Goal: Information Seeking & Learning: Find specific page/section

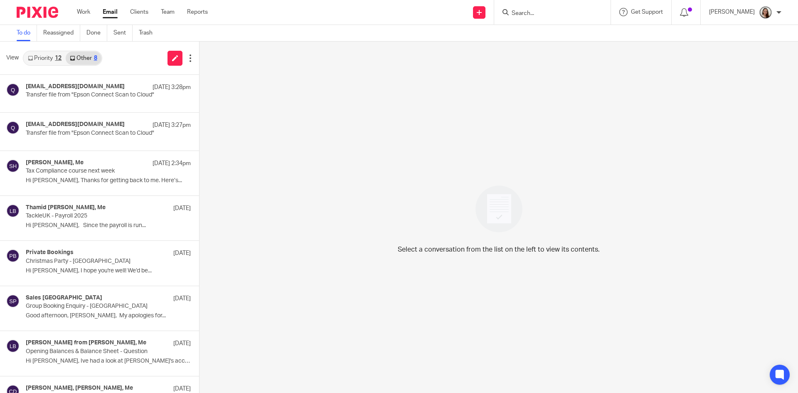
drag, startPoint x: 86, startPoint y: 11, endPoint x: 111, endPoint y: 46, distance: 42.7
click at [86, 11] on link "Work" at bounding box center [83, 12] width 13 height 8
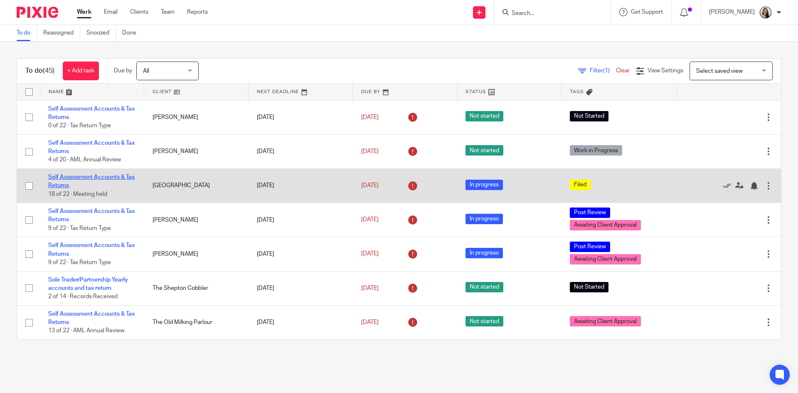
click at [109, 177] on link "Self Assessment Accounts & Tax Returns" at bounding box center [91, 181] width 87 height 14
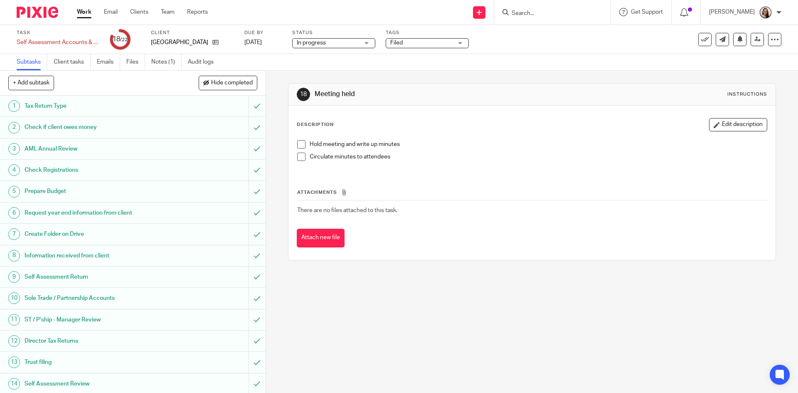
click at [53, 195] on h1 "Prepare Budget" at bounding box center [97, 191] width 144 height 12
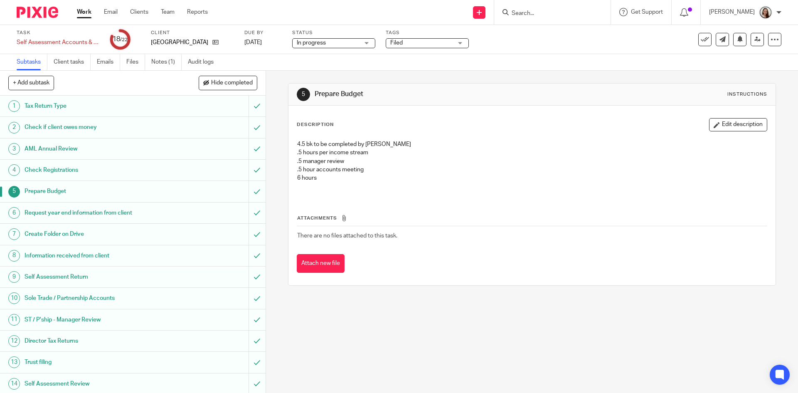
click at [721, 124] on button "Edit description" at bounding box center [738, 124] width 58 height 13
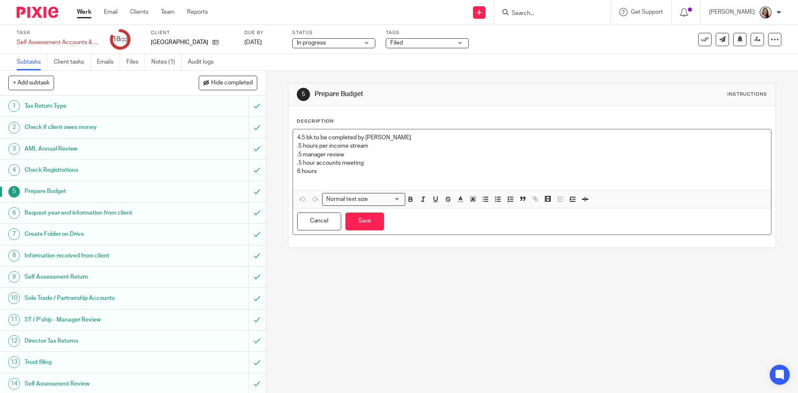
drag, startPoint x: 319, startPoint y: 173, endPoint x: 258, endPoint y: 117, distance: 82.7
click at [258, 119] on div "+ Add subtask Hide completed Cancel + Add 1 Tax Return Type 2 Check if client o…" at bounding box center [399, 232] width 798 height 322
copy div "4.5 bk to be completed by Emily .5 hours per income stream .5 manager review .5…"
click at [373, 222] on button "Save" at bounding box center [365, 222] width 39 height 18
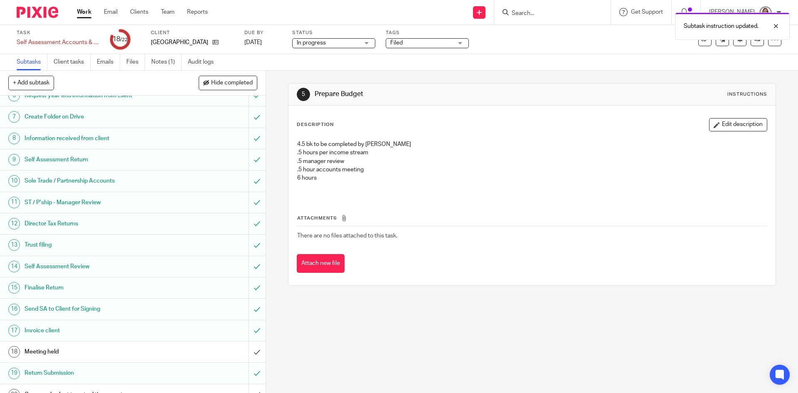
scroll to position [179, 0]
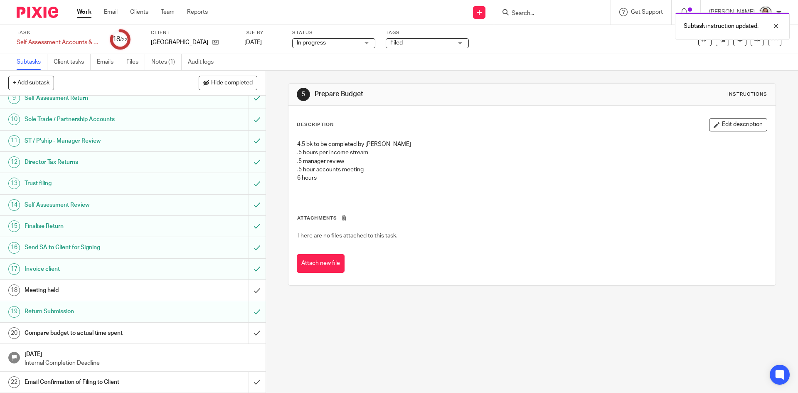
click at [59, 334] on h1 "Compare budget to actual time spent" at bounding box center [97, 333] width 144 height 12
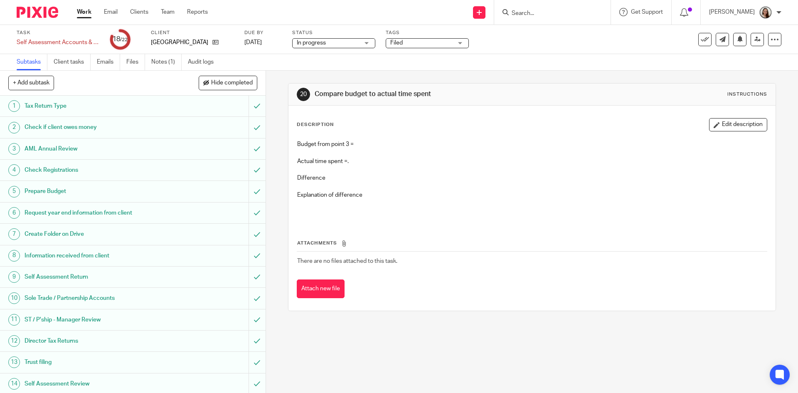
click at [732, 126] on button "Edit description" at bounding box center [738, 124] width 58 height 13
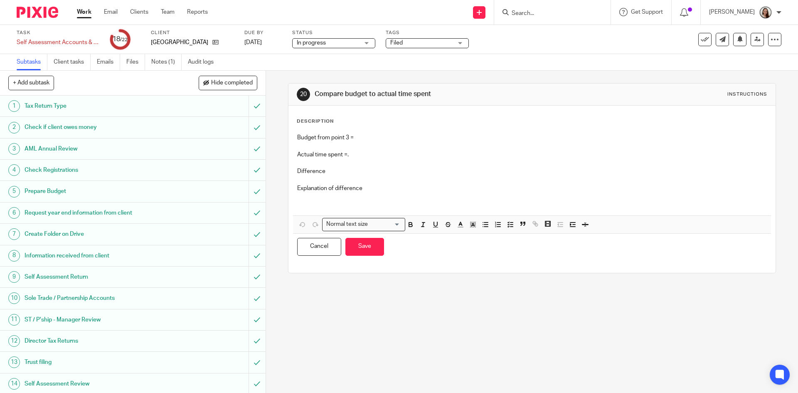
click at [367, 138] on p "Budget from point 3 =" at bounding box center [532, 137] width 470 height 8
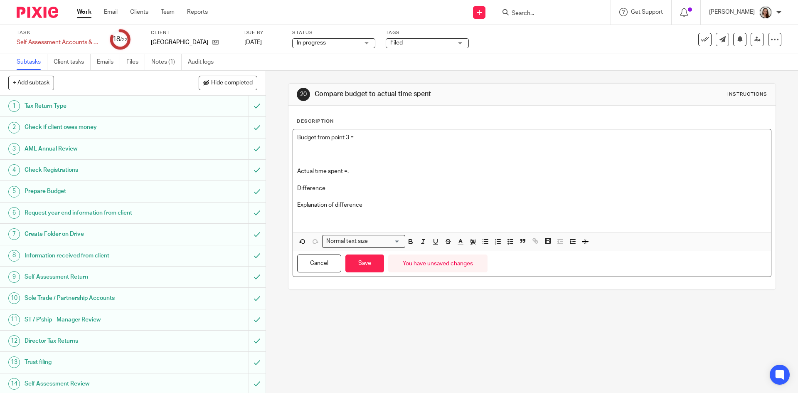
paste div
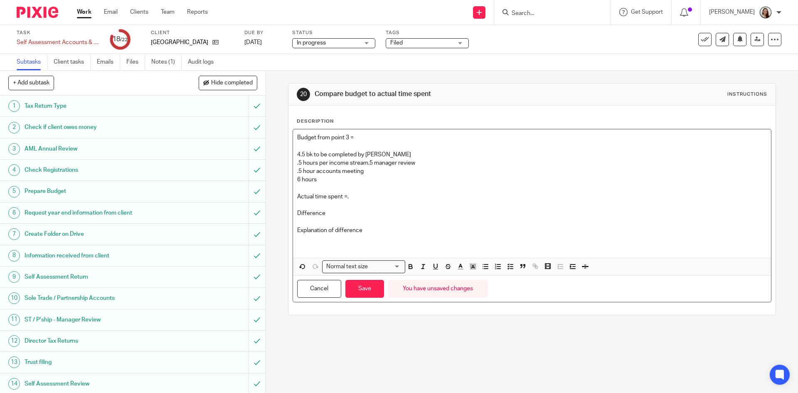
click at [353, 199] on p "Actual time spent =." at bounding box center [532, 197] width 470 height 8
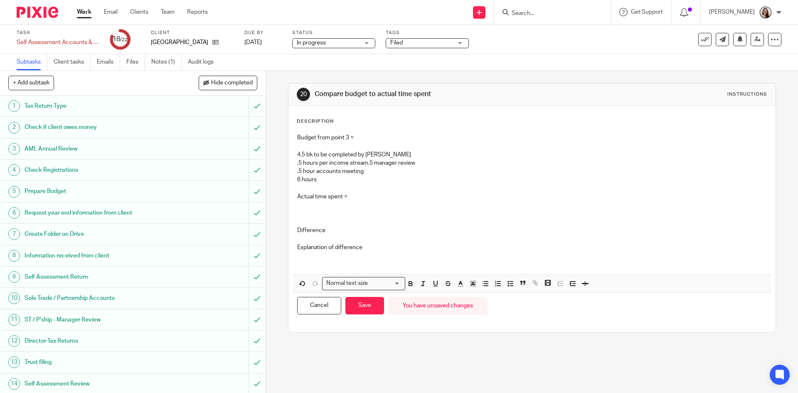
drag, startPoint x: 368, startPoint y: 161, endPoint x: 377, endPoint y: 187, distance: 27.4
click at [368, 161] on p "4.5 bk to be completed by Emily .5 hours per income stream .5 manager review" at bounding box center [532, 159] width 470 height 17
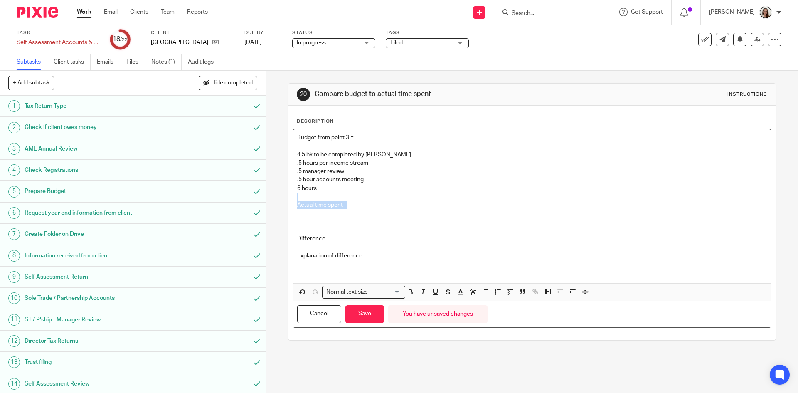
click at [359, 202] on div "Budget from point 3 = 4.5 bk to be completed by Emily .5 hours per income strea…" at bounding box center [532, 206] width 478 height 154
click at [355, 202] on p "Actual time spent =" at bounding box center [532, 205] width 470 height 8
click at [307, 212] on p at bounding box center [532, 213] width 470 height 8
click at [308, 215] on p at bounding box center [532, 213] width 470 height 8
click at [365, 209] on div "Budget from point 3 = 4.5 bk to be completed by Emily .5 hours per income strea…" at bounding box center [532, 206] width 478 height 154
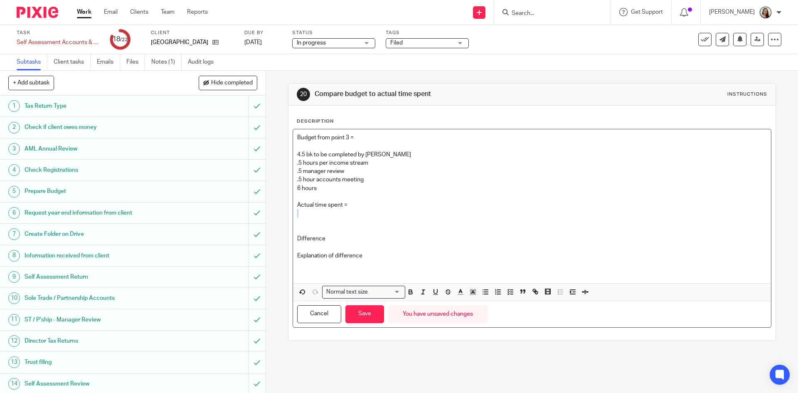
click at [362, 205] on p "Actual time spent =" at bounding box center [532, 205] width 470 height 8
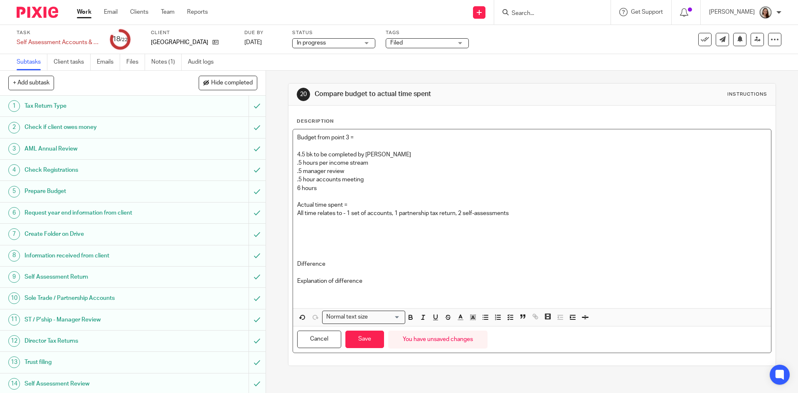
click at [307, 227] on p at bounding box center [532, 230] width 470 height 8
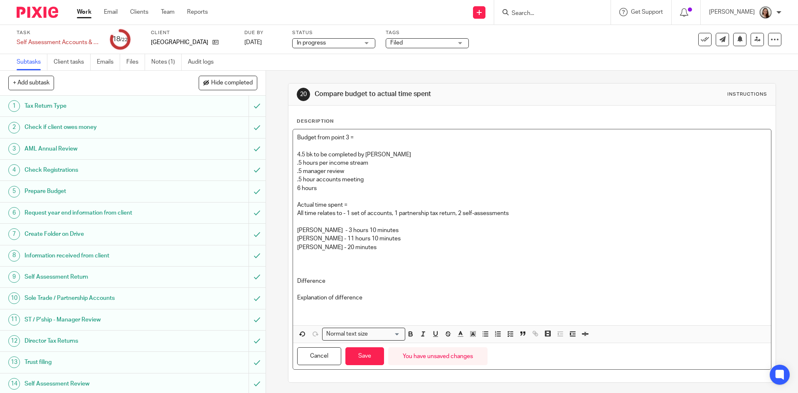
click at [309, 261] on p at bounding box center [532, 264] width 470 height 8
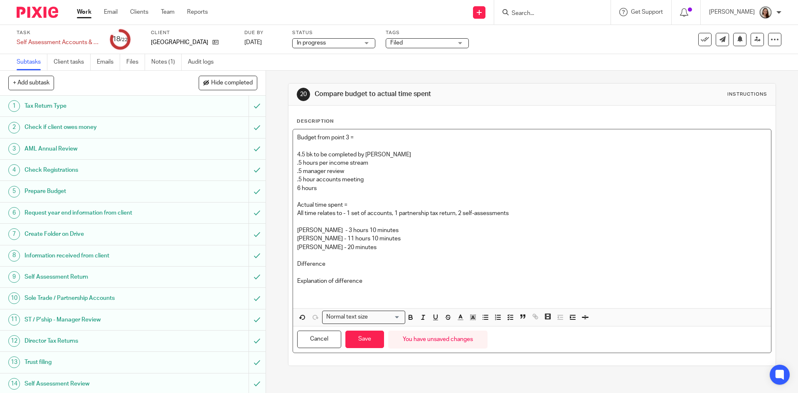
click at [348, 246] on p "Martin - 20 minutes" at bounding box center [532, 247] width 470 height 8
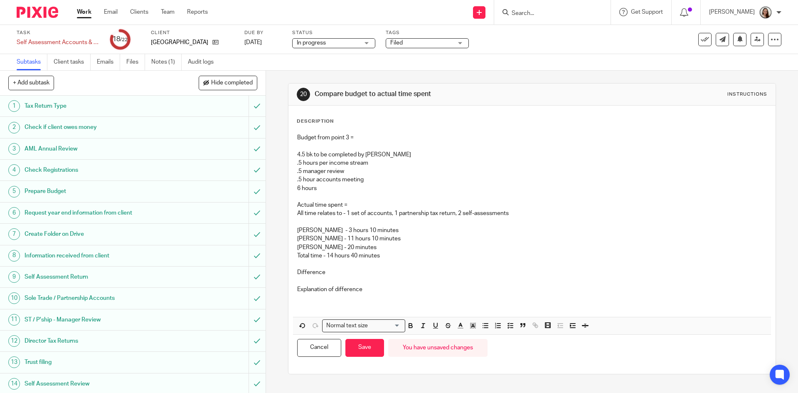
click at [366, 217] on p "All time relates to - 1 set of accounts, 1 partnership tax return, 2 self-asses…" at bounding box center [532, 213] width 470 height 8
click at [336, 220] on p at bounding box center [532, 222] width 470 height 8
drag, startPoint x: 362, startPoint y: 230, endPoint x: 312, endPoint y: 227, distance: 50.0
click at [312, 227] on p "Erik - 3 hours 10 minutes" at bounding box center [532, 230] width 470 height 8
drag, startPoint x: 371, startPoint y: 238, endPoint x: 313, endPoint y: 238, distance: 58.2
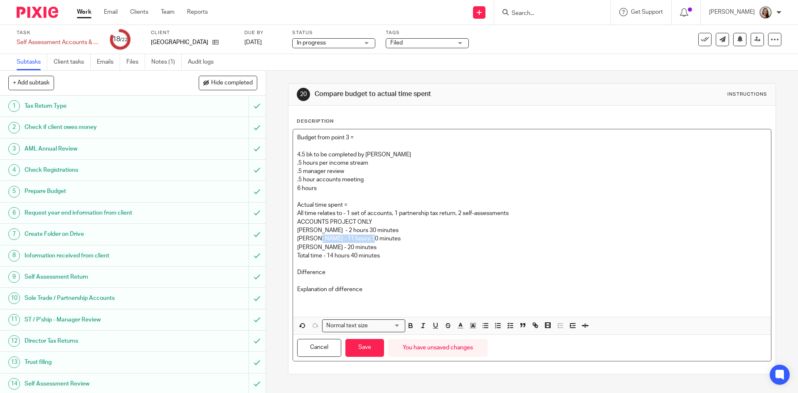
click at [313, 238] on p "Lory - 11 hours 10 minutes" at bounding box center [532, 239] width 470 height 8
drag, startPoint x: 384, startPoint y: 257, endPoint x: 285, endPoint y: 247, distance: 99.5
click at [284, 246] on div "20 Compare budget to actual time spent Instructions Description Budget from poi…" at bounding box center [532, 232] width 532 height 322
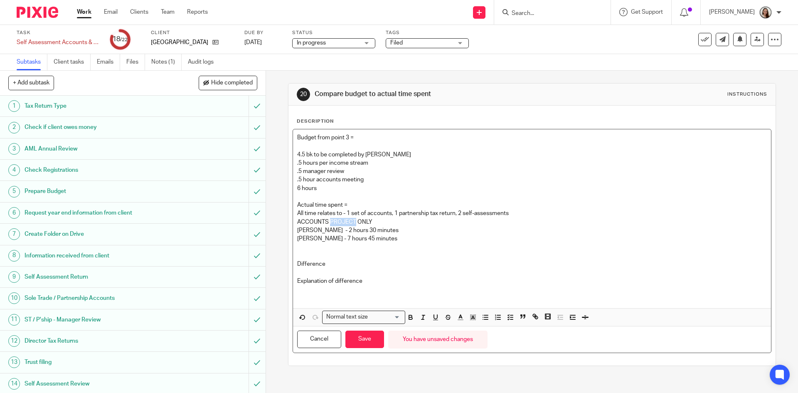
drag, startPoint x: 353, startPoint y: 222, endPoint x: 329, endPoint y: 222, distance: 24.1
click at [329, 222] on p "ACCOUNTS PROJECT ONLY" at bounding box center [532, 222] width 470 height 8
drag, startPoint x: 366, startPoint y: 232, endPoint x: 313, endPoint y: 231, distance: 53.2
click at [313, 231] on p "Erik - 2 hours 30 minutes" at bounding box center [532, 230] width 470 height 8
drag, startPoint x: 364, startPoint y: 237, endPoint x: 313, endPoint y: 240, distance: 51.3
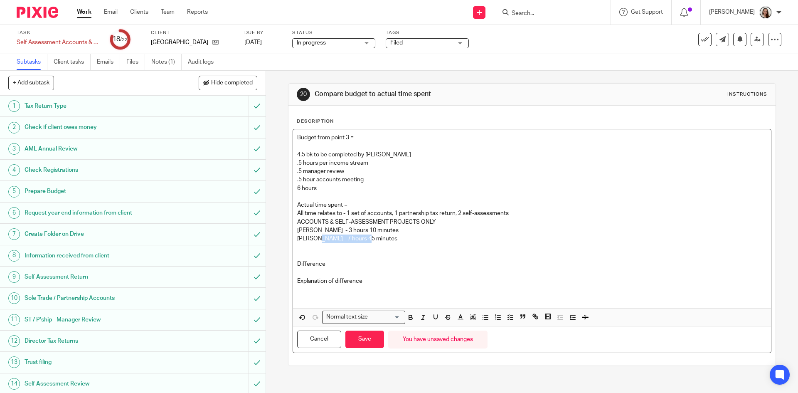
click at [313, 240] on p "Lory - 7 hours 45 minutes" at bounding box center [532, 239] width 470 height 8
click at [341, 248] on p at bounding box center [532, 247] width 470 height 8
drag, startPoint x: 364, startPoint y: 238, endPoint x: 312, endPoint y: 240, distance: 51.6
click at [312, 240] on p "Lory - 7 hours 45 minutes" at bounding box center [532, 239] width 470 height 8
click at [311, 246] on p at bounding box center [532, 247] width 470 height 8
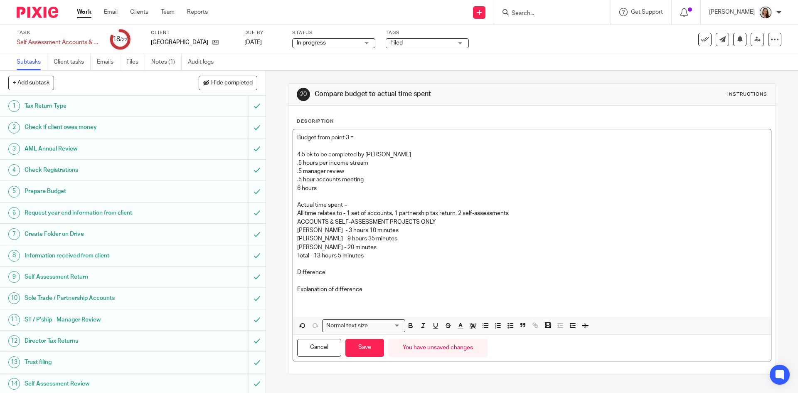
click at [334, 275] on p "Difference" at bounding box center [532, 272] width 470 height 8
click at [364, 239] on p "Lory - 9 hours 35 minutes" at bounding box center [532, 239] width 470 height 8
click at [311, 238] on p "Lory - 9 hours 35 minutes" at bounding box center [532, 239] width 470 height 8
click at [373, 239] on p "Lory - 8 hours 35 minutes" at bounding box center [532, 239] width 470 height 8
click at [317, 257] on p "Total - 13 hours 5 minutes" at bounding box center [532, 256] width 470 height 8
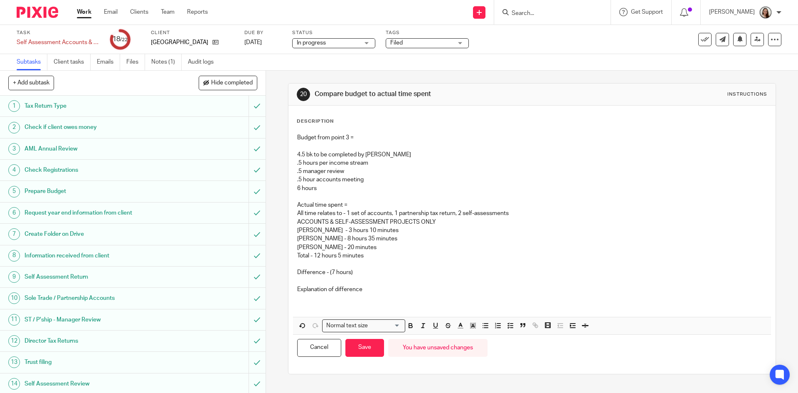
click at [358, 272] on p "Difference - (7 hours)" at bounding box center [532, 272] width 470 height 8
click at [330, 273] on p "Difference - (7 hours)" at bounding box center [532, 272] width 470 height 8
click at [378, 287] on p "Explanation of difference" at bounding box center [532, 289] width 470 height 8
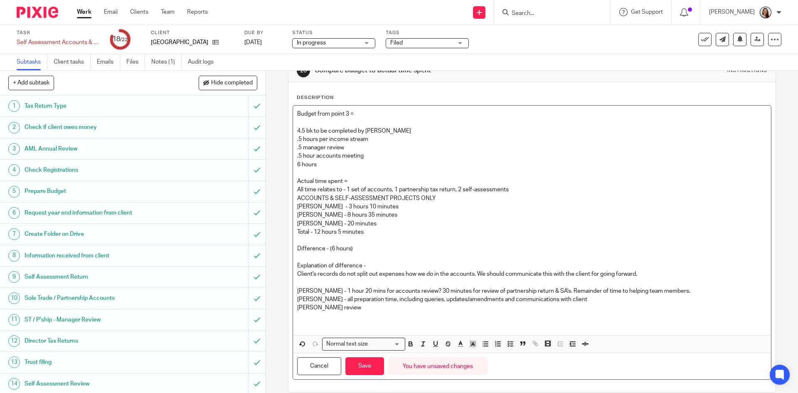
scroll to position [36, 0]
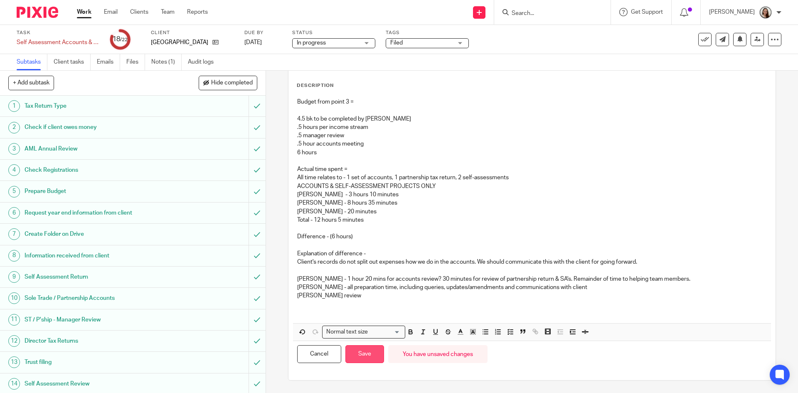
click at [366, 359] on button "Save" at bounding box center [365, 354] width 39 height 18
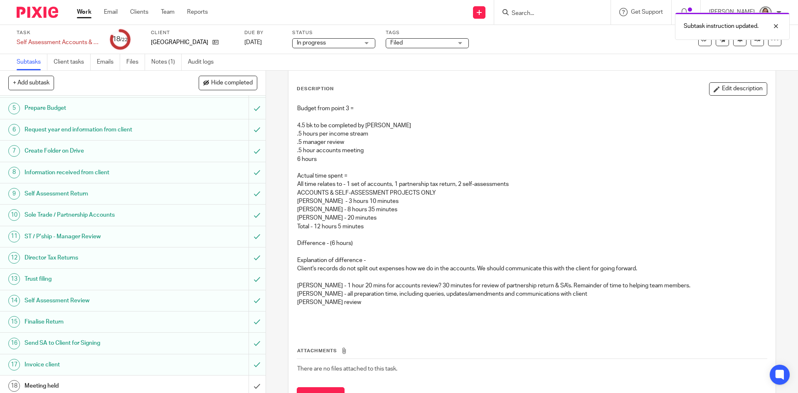
scroll to position [179, 0]
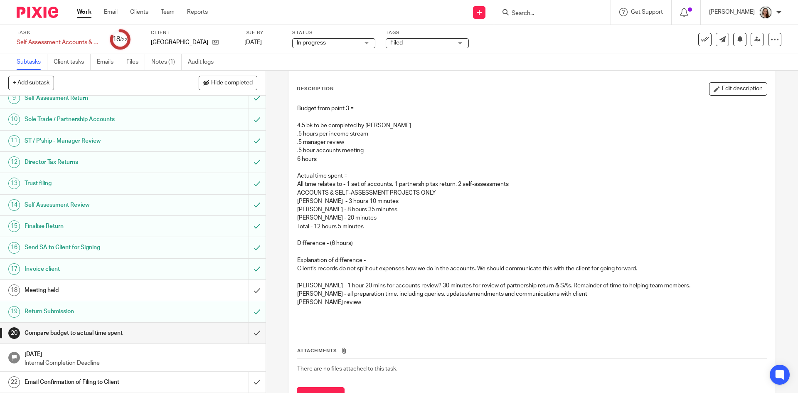
click at [213, 378] on div "Email Confirmation of Filing to Client" at bounding box center [133, 382] width 216 height 12
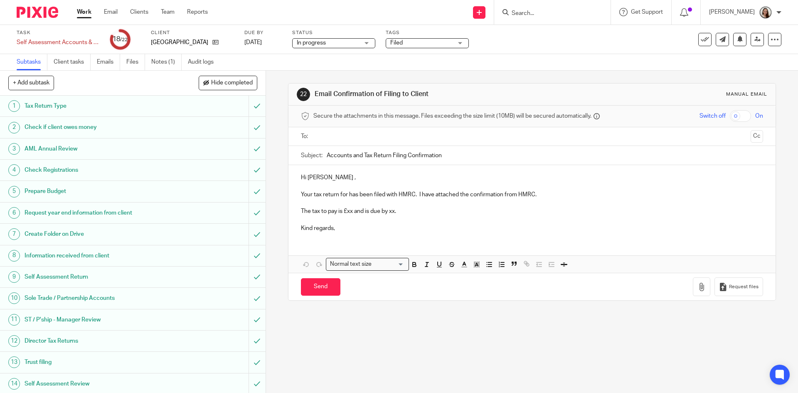
scroll to position [179, 0]
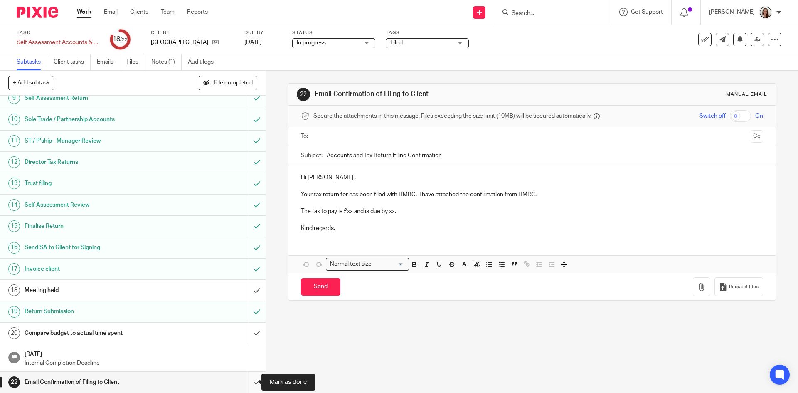
click at [247, 382] on input "submit" at bounding box center [133, 382] width 266 height 21
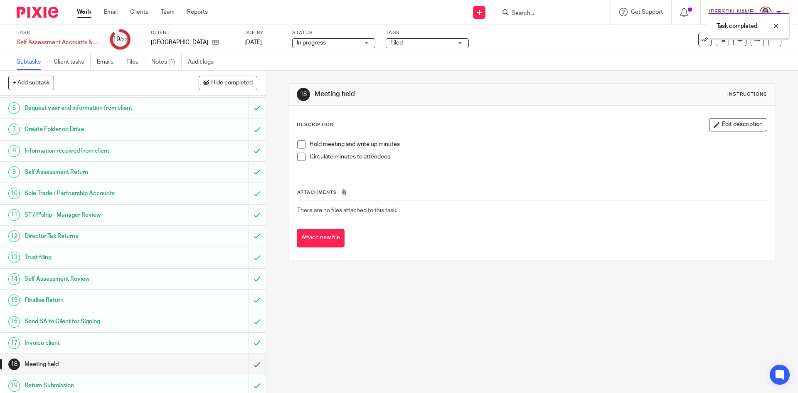
scroll to position [179, 0]
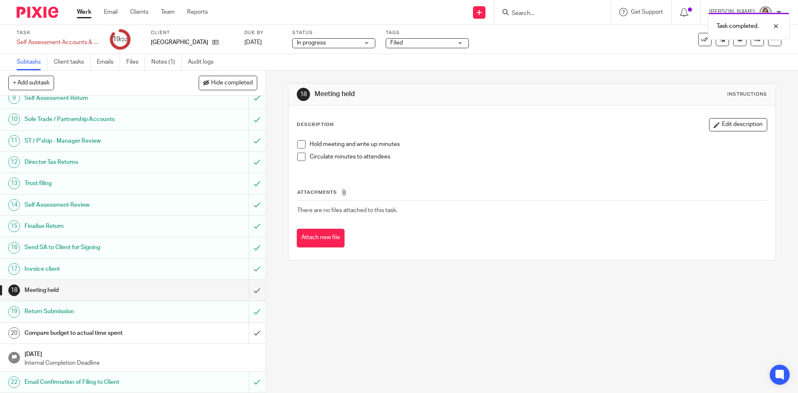
click at [79, 331] on h1 "Compare budget to actual time spent" at bounding box center [97, 333] width 144 height 12
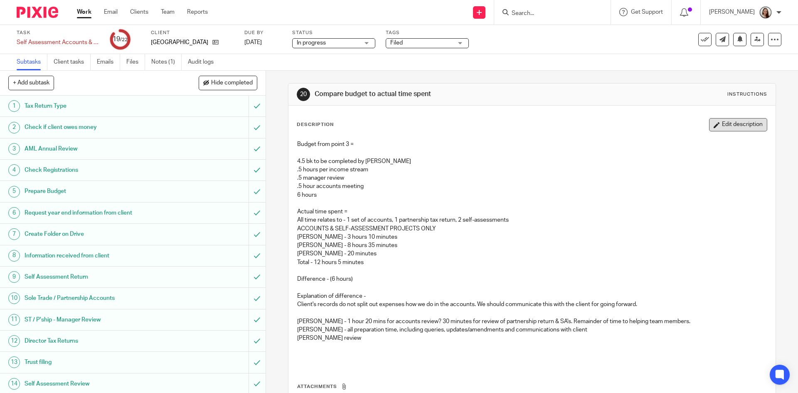
click at [716, 121] on button "Edit description" at bounding box center [738, 124] width 58 height 13
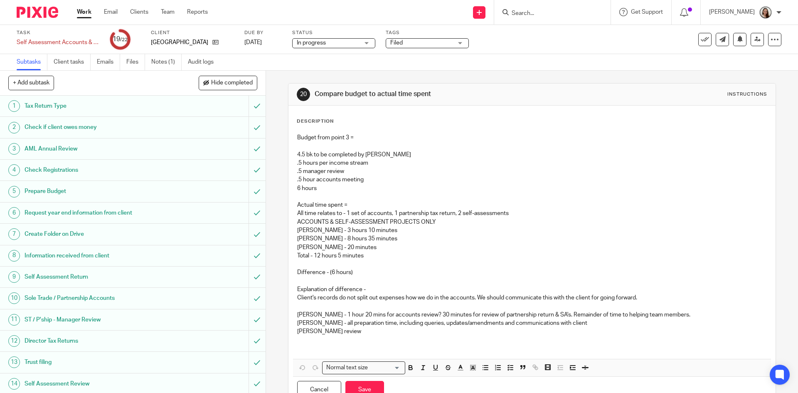
click at [371, 334] on p "[PERSON_NAME] review" at bounding box center [532, 331] width 470 height 8
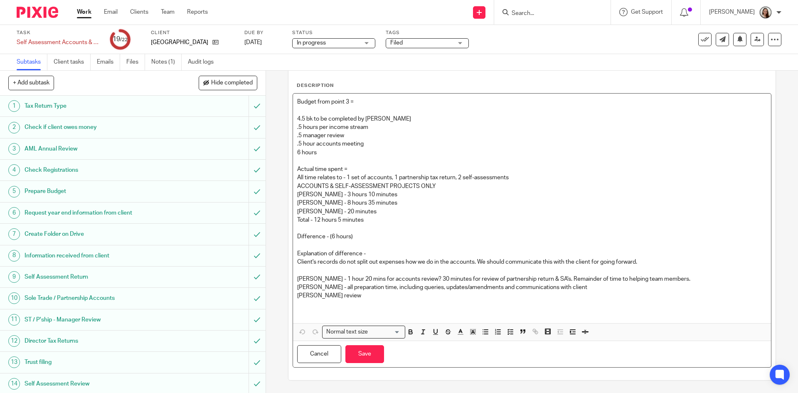
scroll to position [179, 0]
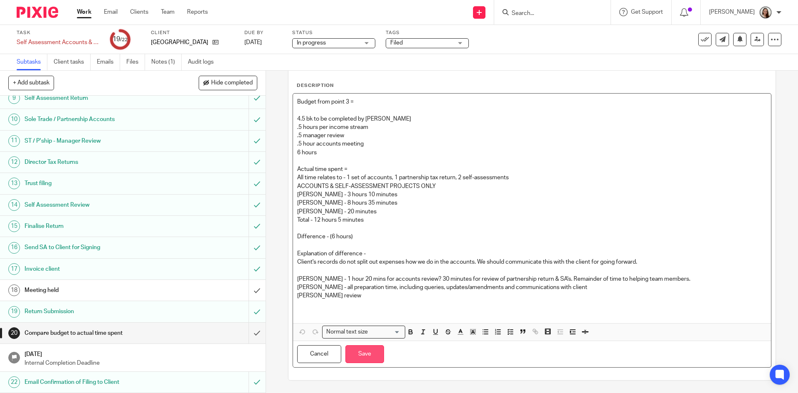
click at [365, 356] on button "Save" at bounding box center [365, 354] width 39 height 18
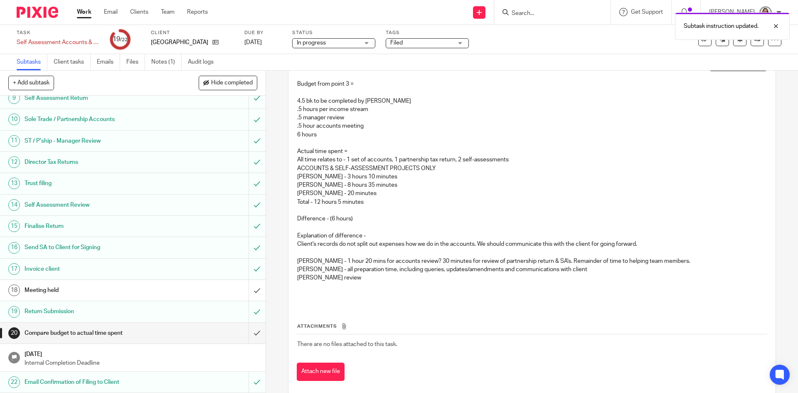
scroll to position [74, 0]
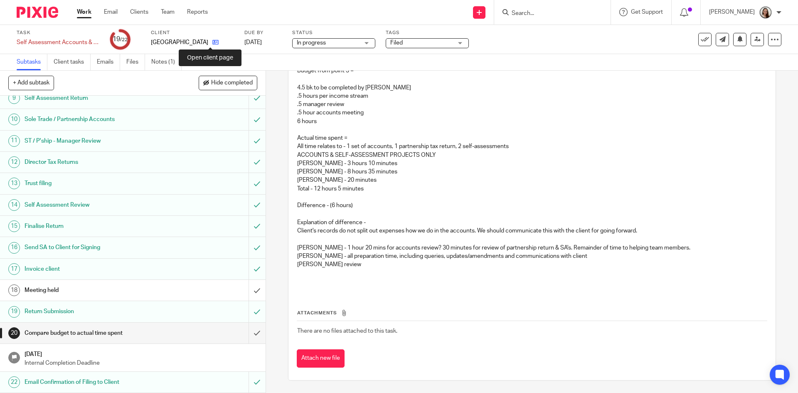
click at [213, 44] on icon at bounding box center [216, 42] width 6 height 6
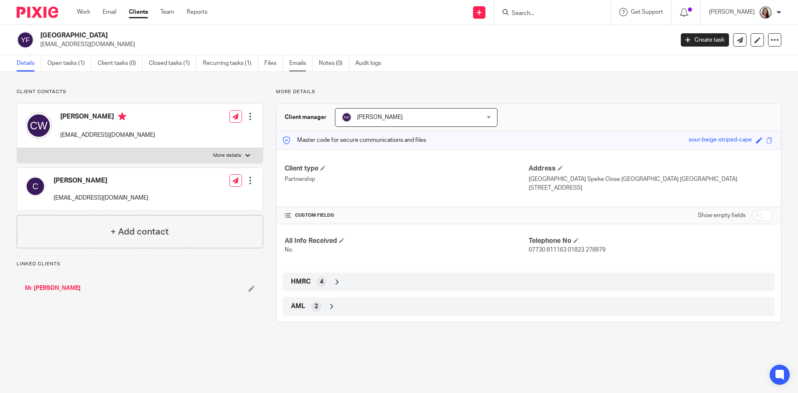
click at [299, 64] on link "Emails" at bounding box center [300, 63] width 23 height 16
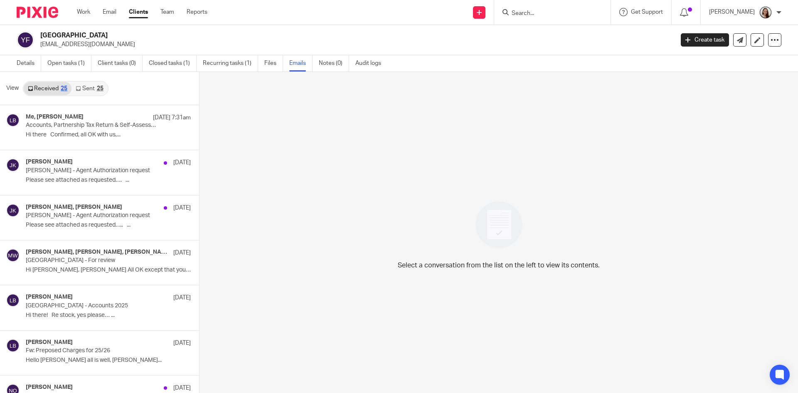
click at [95, 85] on link "Sent 25" at bounding box center [90, 88] width 36 height 13
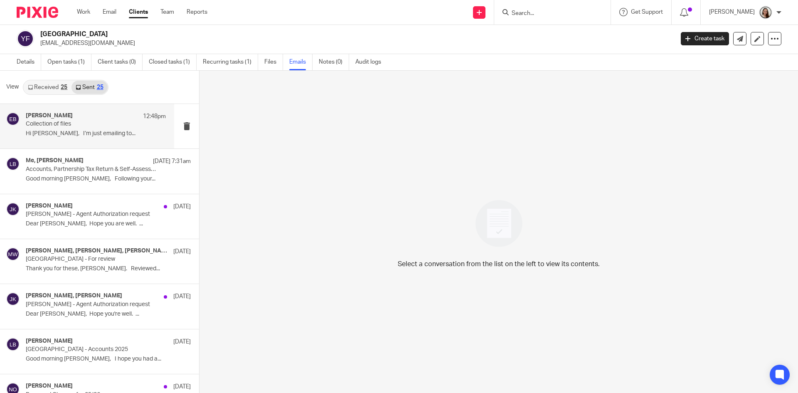
click at [60, 129] on div "Emily Belcher 12:48pm Collection of files Hi Chris, I’m just emailing to..." at bounding box center [96, 126] width 140 height 28
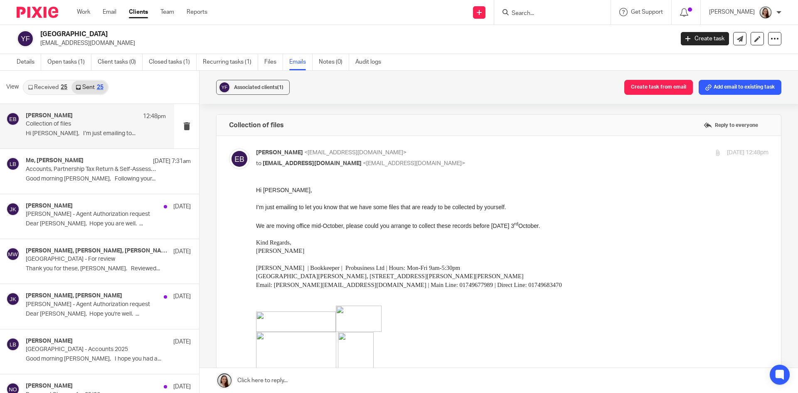
scroll to position [0, 0]
click at [61, 87] on div "25" at bounding box center [64, 87] width 7 height 6
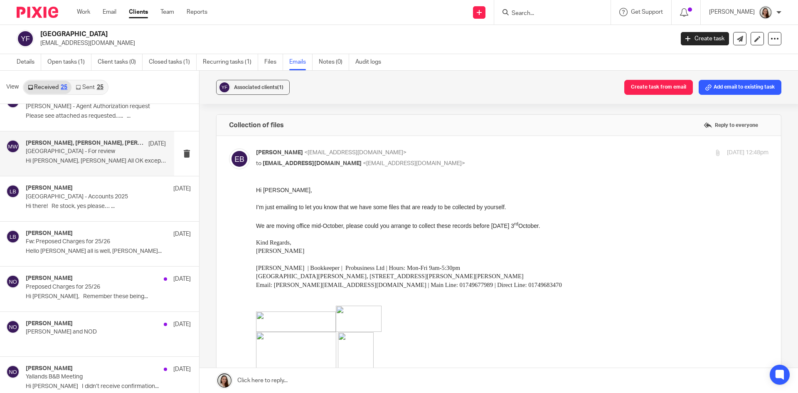
scroll to position [125, 0]
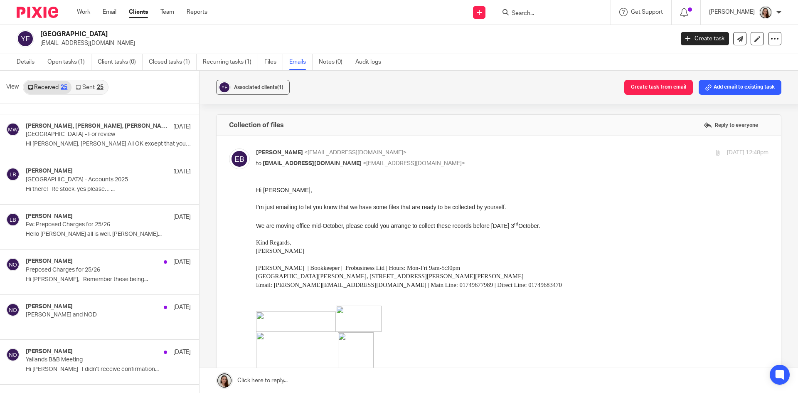
click at [103, 83] on link "Sent 25" at bounding box center [90, 87] width 36 height 13
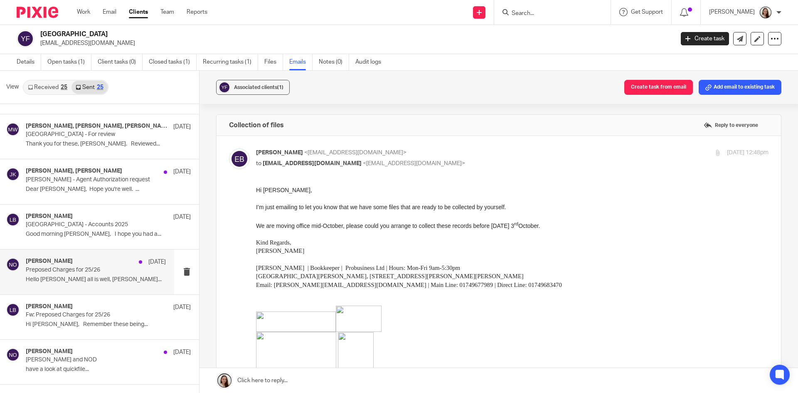
click at [79, 277] on p "Hello Chris Hope all is well, Lory..." at bounding box center [96, 279] width 140 height 7
click at [62, 277] on p "Hello Chris Hope all is well, Lory..." at bounding box center [96, 279] width 140 height 7
click at [67, 310] on div "Lory Baker 18 Aug" at bounding box center [96, 307] width 140 height 8
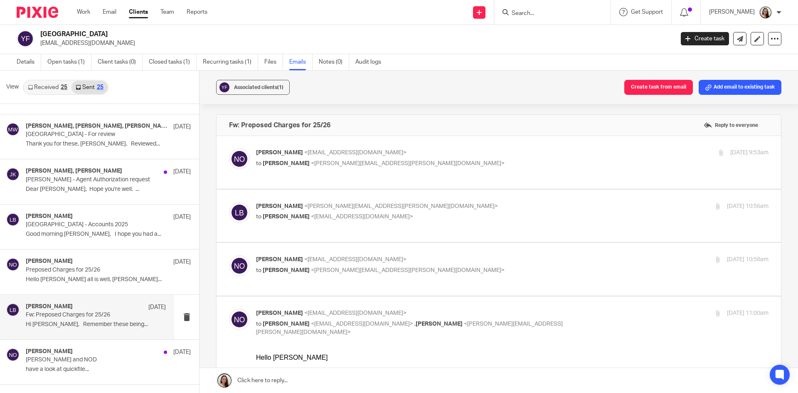
click at [59, 319] on div "Lory Baker 18 Aug Fw: Preposed Charges for 25/26 Hi Niall, Remember these being…" at bounding box center [96, 317] width 140 height 28
click at [64, 271] on p "Preposed Charges for 25/26" at bounding box center [82, 270] width 112 height 7
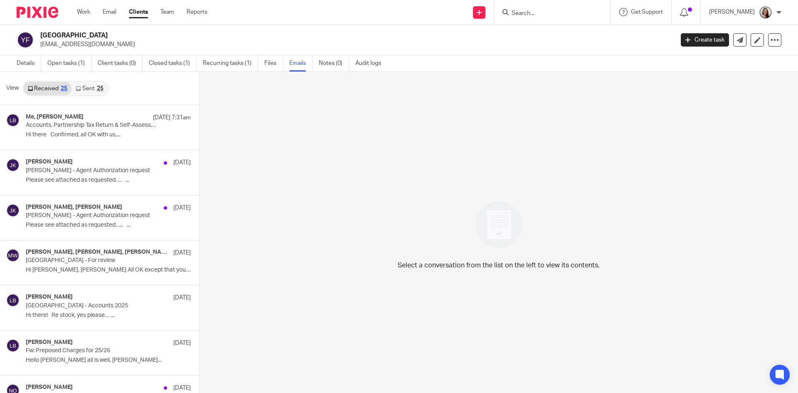
click at [93, 94] on link "Sent 25" at bounding box center [90, 88] width 36 height 13
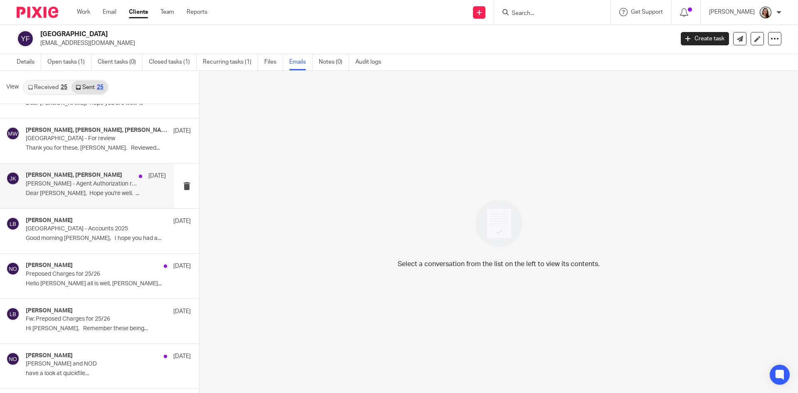
scroll to position [125, 0]
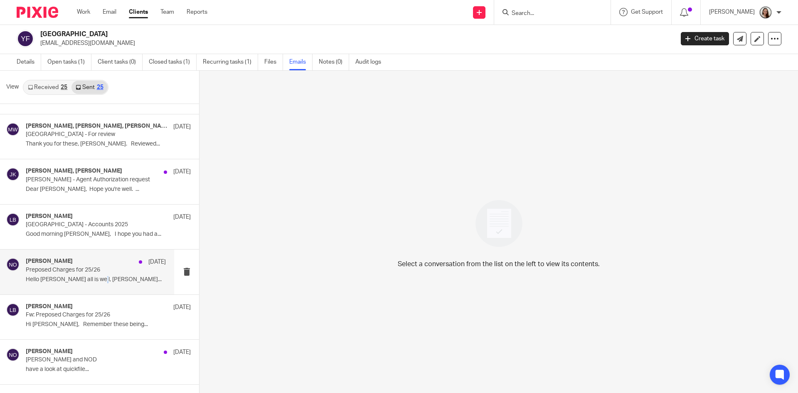
click at [87, 274] on div "Niall O'Driscoll 18 Aug Preposed Charges for 25/26 Hello Chris Hope all is well…" at bounding box center [96, 272] width 140 height 28
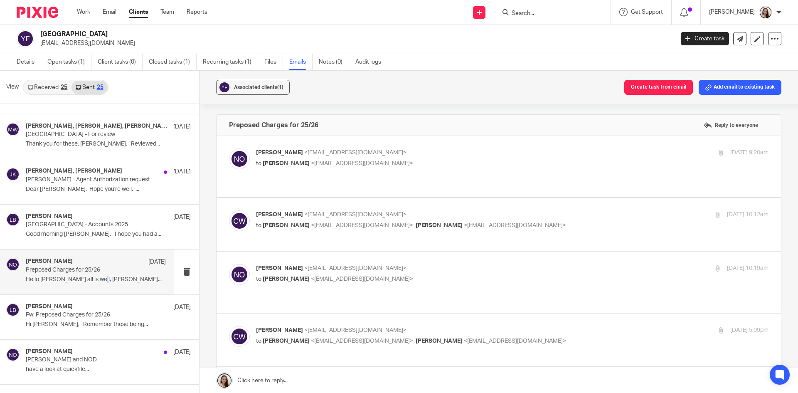
scroll to position [0, 0]
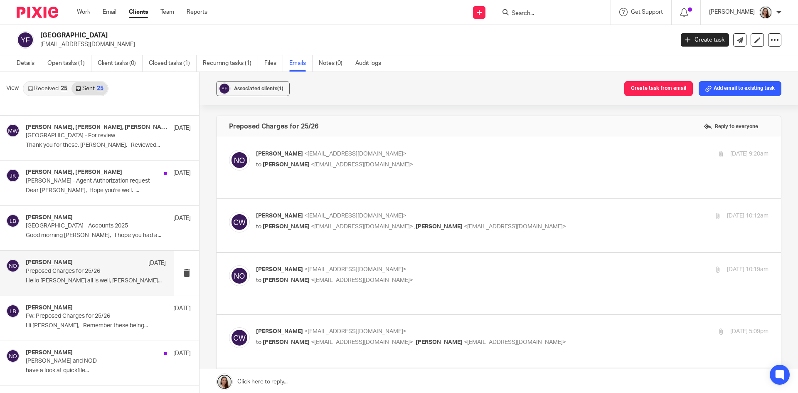
click at [431, 167] on p "to Chris Ward <yallands@hotmail.co.uk>" at bounding box center [427, 165] width 342 height 9
checkbox input "true"
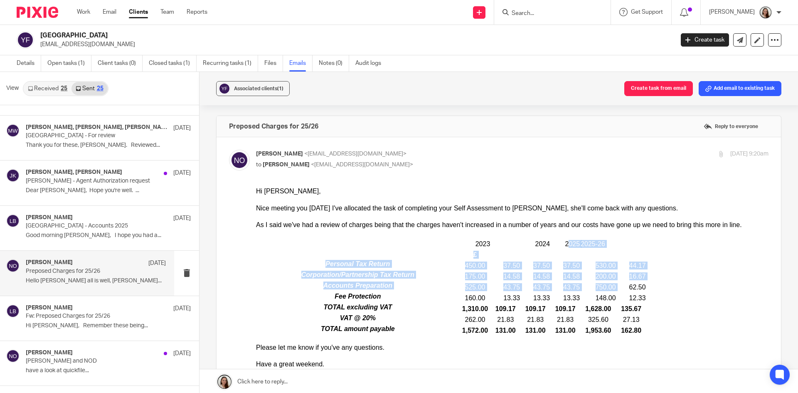
drag, startPoint x: 568, startPoint y: 242, endPoint x: 616, endPoint y: 288, distance: 65.6
click at [616, 288] on tbody "2023 2024 2025 2025-26 £ Personal Tax Return 450.00 37.50 37.50 37.50 530.00 44…" at bounding box center [451, 286] width 391 height 97
drag, startPoint x: 544, startPoint y: 242, endPoint x: 548, endPoint y: 290, distance: 47.9
click at [548, 290] on tbody "2023 2024 2025 2025-26 £ Personal Tax Return 450.00 37.50 37.50 37.50 530.00 44…" at bounding box center [451, 286] width 391 height 97
click at [593, 264] on div "530.00" at bounding box center [598, 266] width 35 height 8
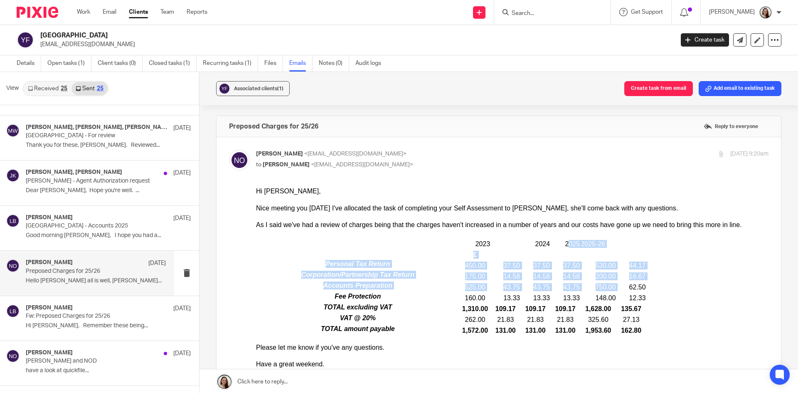
click at [603, 271] on td "200.00" at bounding box center [599, 275] width 36 height 11
click at [603, 265] on div "530.00" at bounding box center [598, 266] width 35 height 8
click at [619, 269] on div "44.17" at bounding box center [631, 266] width 29 height 8
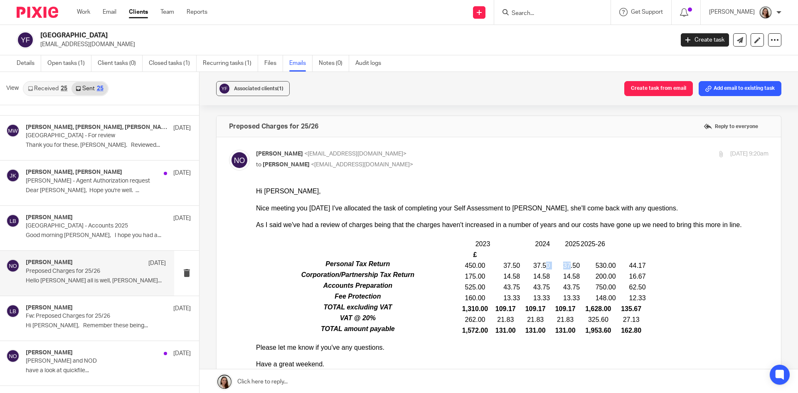
drag, startPoint x: 543, startPoint y: 265, endPoint x: 567, endPoint y: 265, distance: 24.1
click at [567, 265] on tr "Personal Tax Return 450.00 37.50 37.50 37.50 530.00 44.17" at bounding box center [451, 265] width 391 height 11
drag, startPoint x: 466, startPoint y: 267, endPoint x: 488, endPoint y: 288, distance: 30.9
click at [488, 288] on tbody "2023 2024 2025 2025-26 £ Personal Tax Return 450.00 37.50 37.50 37.50 530.00 44…" at bounding box center [451, 286] width 391 height 97
click at [508, 87] on div "Associated clients (1) Create task from email Add email to existing task" at bounding box center [499, 88] width 599 height 33
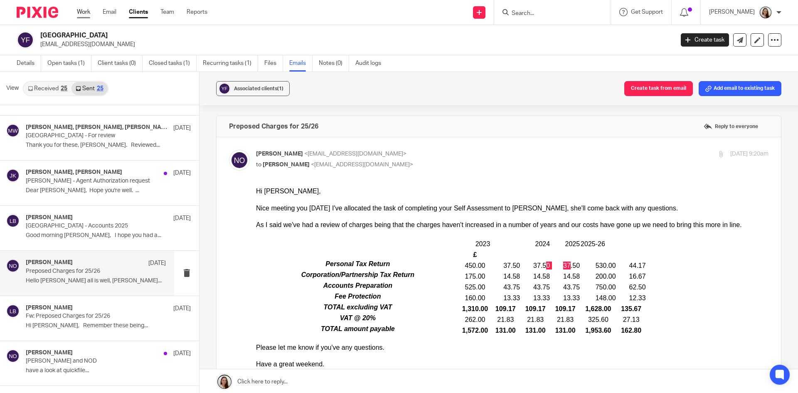
click at [86, 11] on link "Work" at bounding box center [83, 12] width 13 height 8
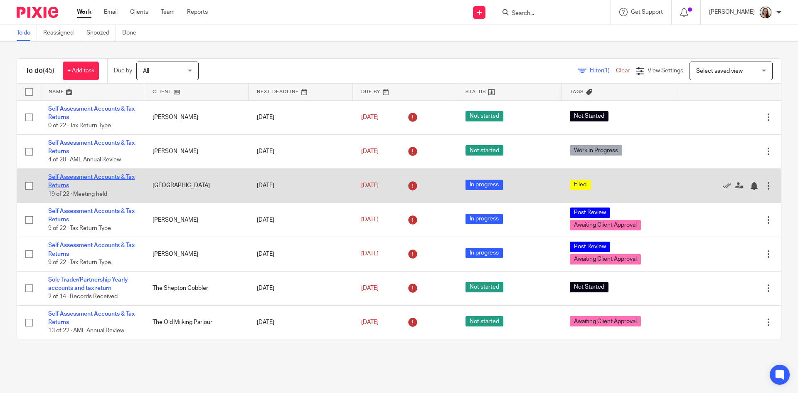
click at [76, 177] on link "Self Assessment Accounts & Tax Returns" at bounding box center [91, 181] width 87 height 14
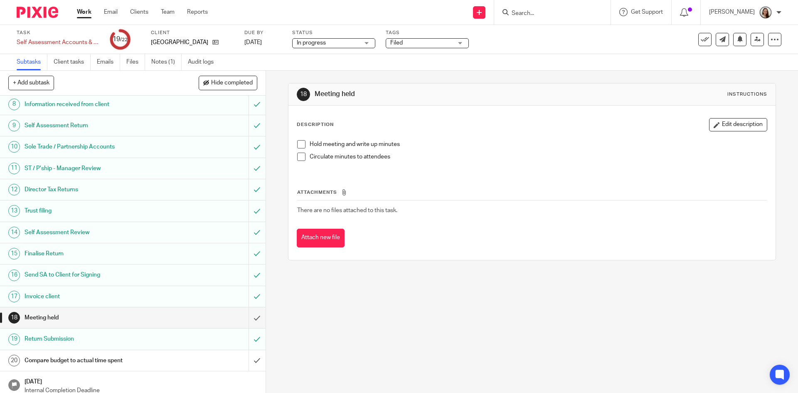
scroll to position [179, 0]
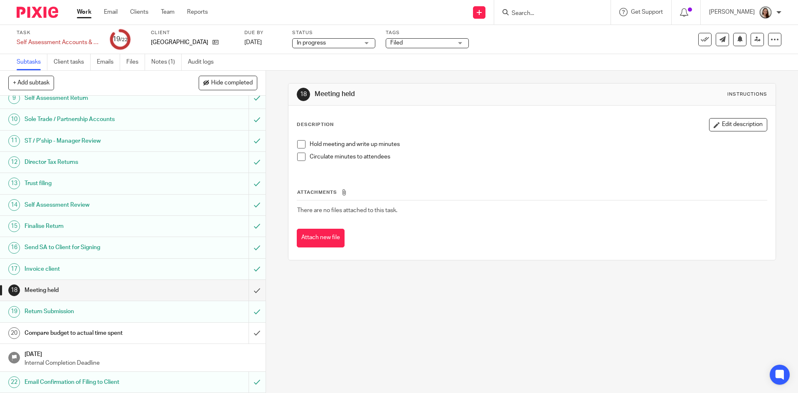
click at [57, 333] on h1 "Compare budget to actual time spent" at bounding box center [97, 333] width 144 height 12
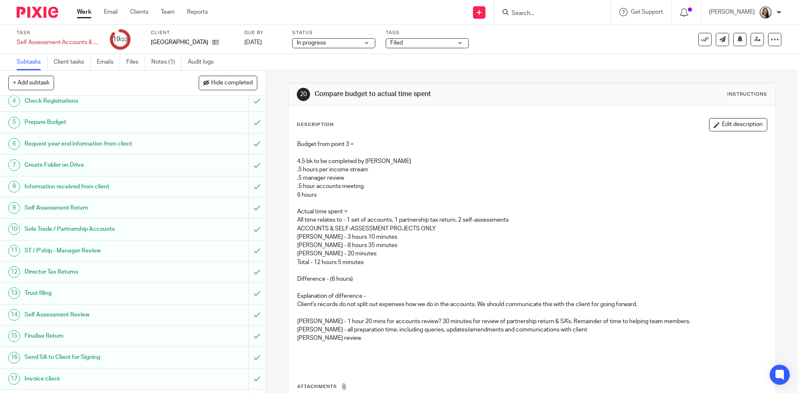
scroll to position [179, 0]
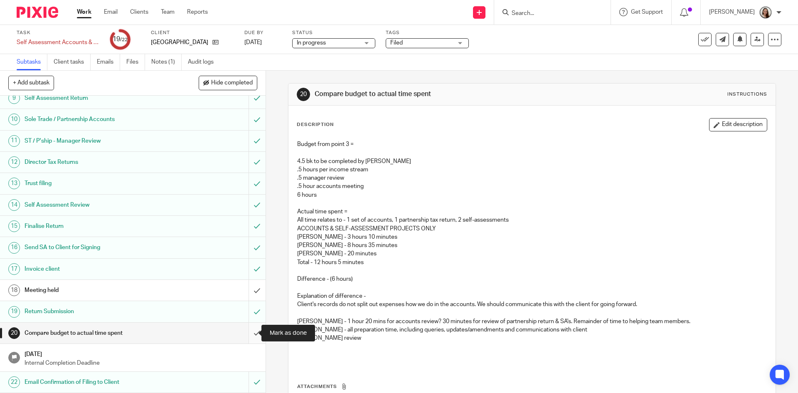
click at [249, 336] on input "submit" at bounding box center [133, 333] width 266 height 21
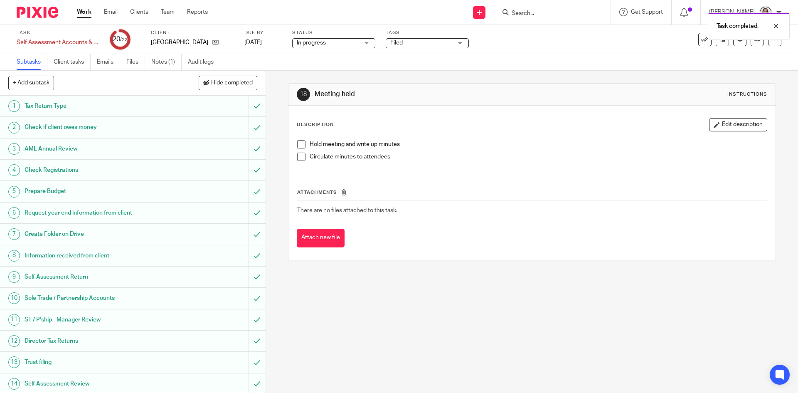
click at [699, 38] on div "Task completed." at bounding box center [594, 24] width 391 height 32
click at [701, 41] on icon at bounding box center [705, 39] width 8 height 8
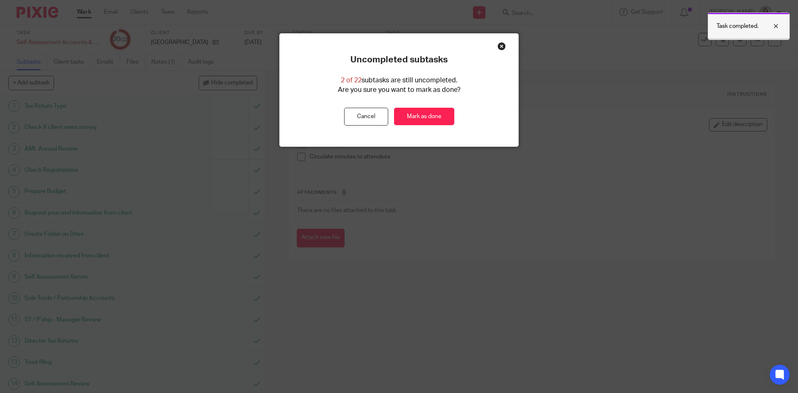
click at [779, 29] on div at bounding box center [770, 26] width 22 height 10
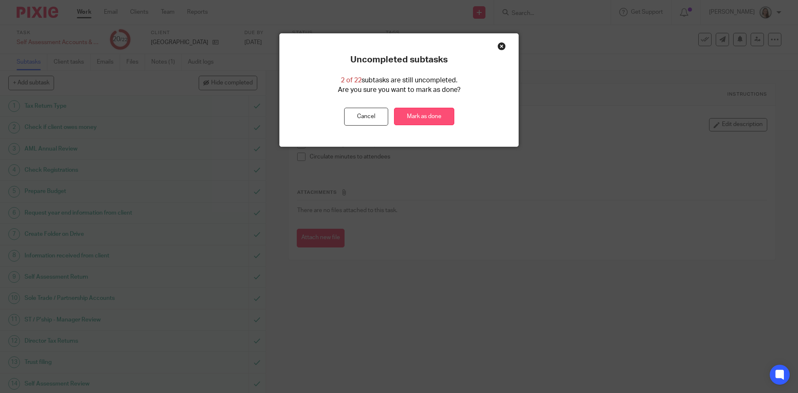
click at [434, 108] on link "Mark as done" at bounding box center [424, 117] width 60 height 18
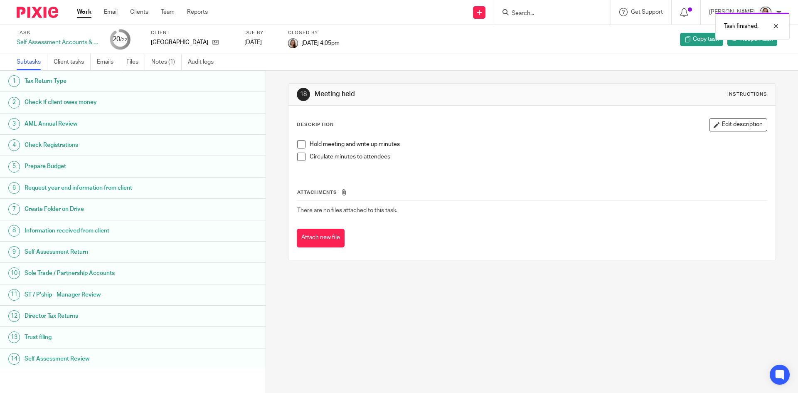
click at [83, 11] on link "Work" at bounding box center [84, 12] width 15 height 8
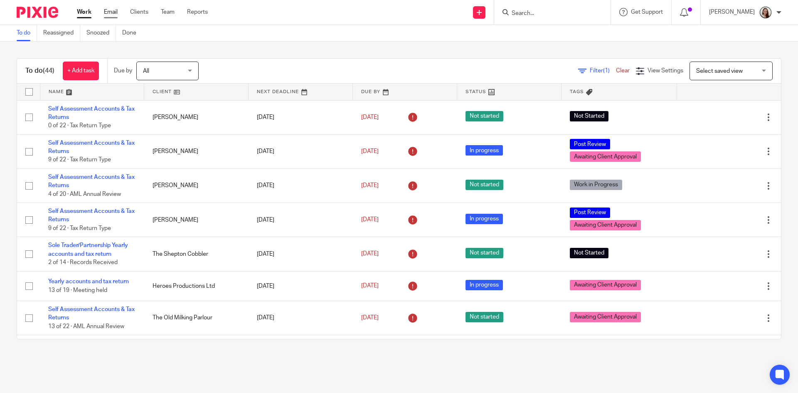
click at [117, 12] on link "Email" at bounding box center [111, 12] width 14 height 8
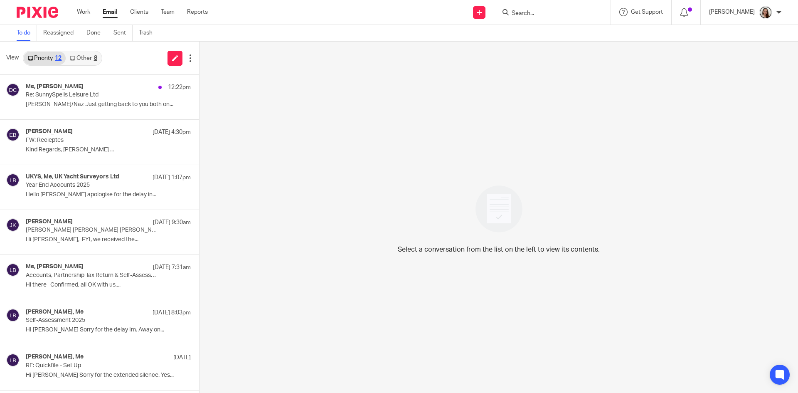
click at [89, 55] on link "Other 8" at bounding box center [83, 58] width 35 height 13
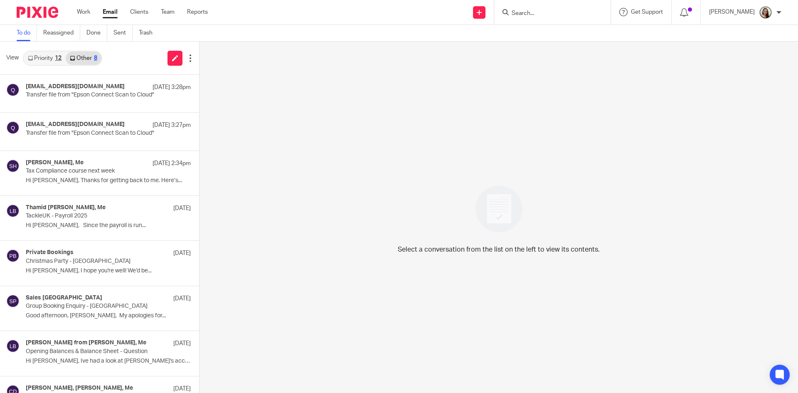
click at [49, 68] on div "View Priority 12 Other 8" at bounding box center [99, 58] width 199 height 33
click at [49, 53] on link "Priority 12" at bounding box center [45, 58] width 42 height 13
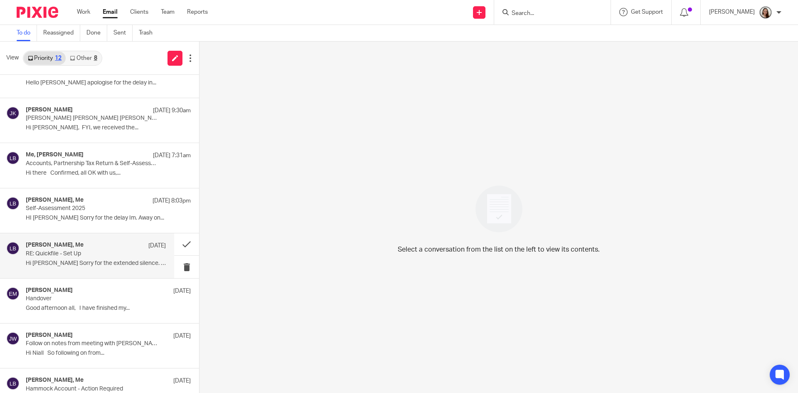
scroll to position [125, 0]
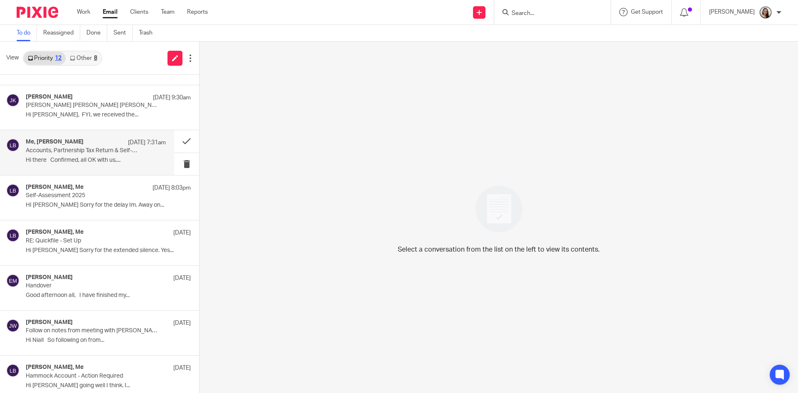
click at [71, 148] on p "Accounts, Partnership Tax Return & Self-Assessments 2025" at bounding box center [82, 150] width 112 height 7
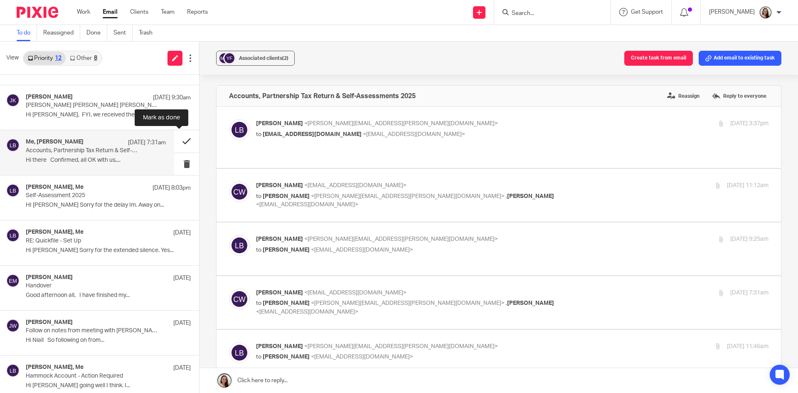
scroll to position [0, 0]
click at [175, 139] on button at bounding box center [186, 141] width 25 height 22
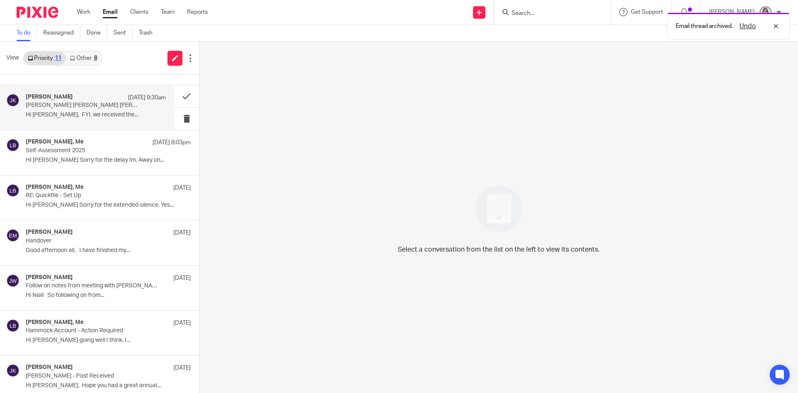
drag, startPoint x: 50, startPoint y: 190, endPoint x: 130, endPoint y: 109, distance: 113.2
click at [50, 190] on h4 "Rowland Griffin, Me" at bounding box center [55, 187] width 58 height 7
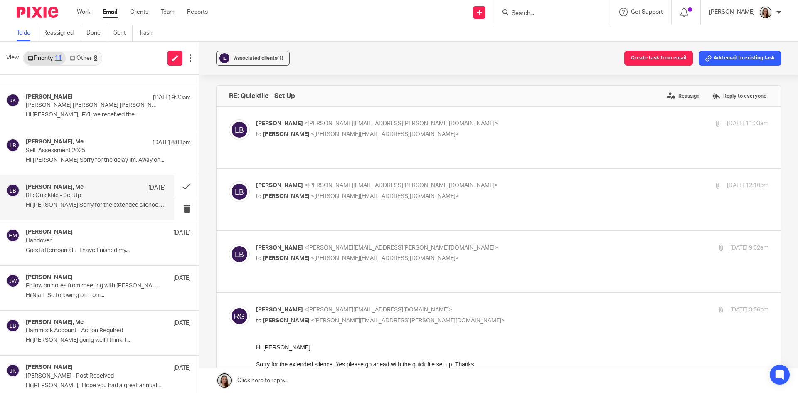
click at [597, 10] on form at bounding box center [555, 12] width 89 height 10
click at [586, 12] on input "Search" at bounding box center [548, 13] width 75 height 7
type input "n"
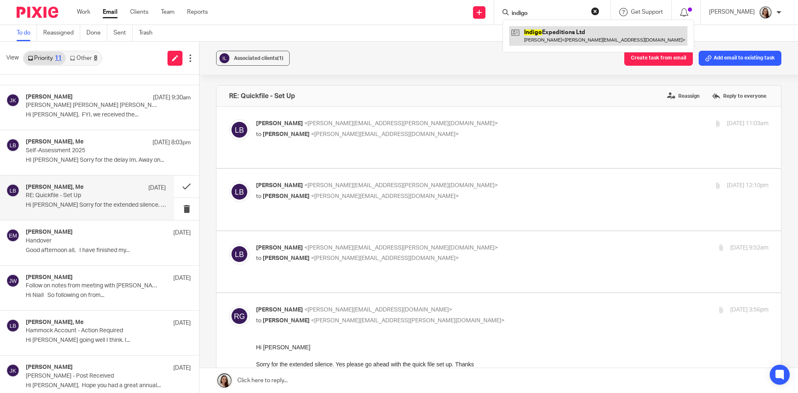
type input "indigo"
click at [551, 36] on link at bounding box center [598, 35] width 178 height 19
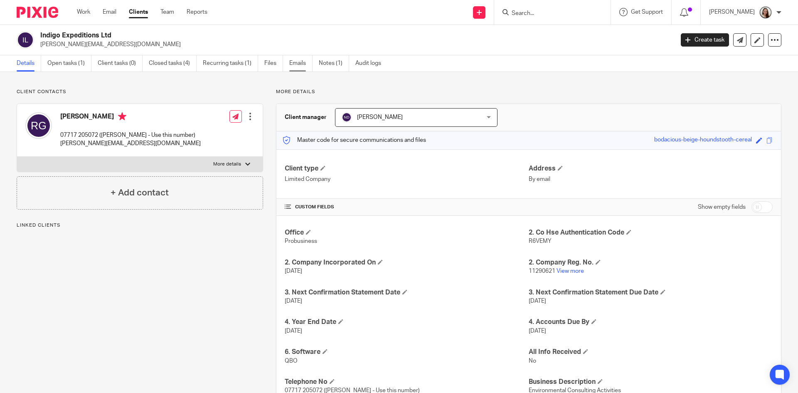
click at [296, 63] on link "Emails" at bounding box center [300, 63] width 23 height 16
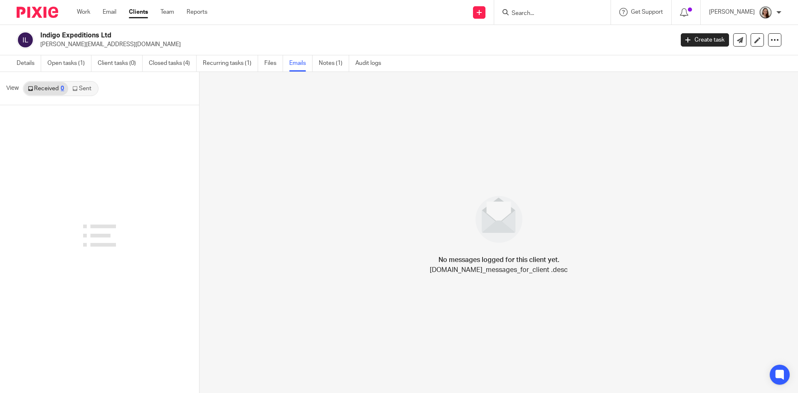
click at [80, 96] on div "View Received 0 Sent" at bounding box center [99, 88] width 199 height 33
click at [84, 90] on link "Sent" at bounding box center [82, 88] width 29 height 13
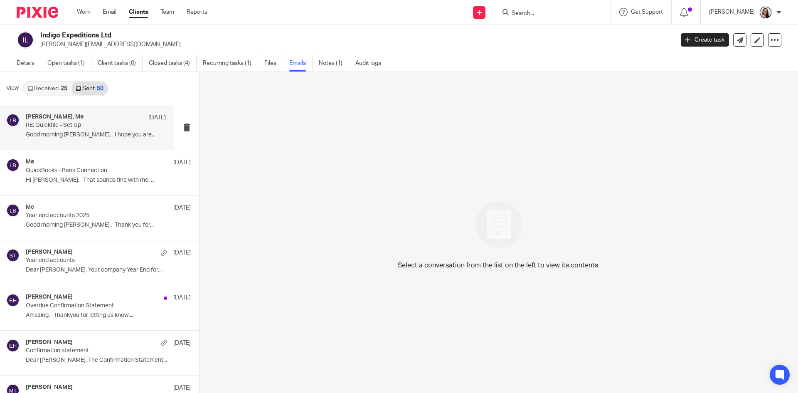
click at [94, 136] on p "Good morning Rowland, I hope you are..." at bounding box center [96, 134] width 140 height 7
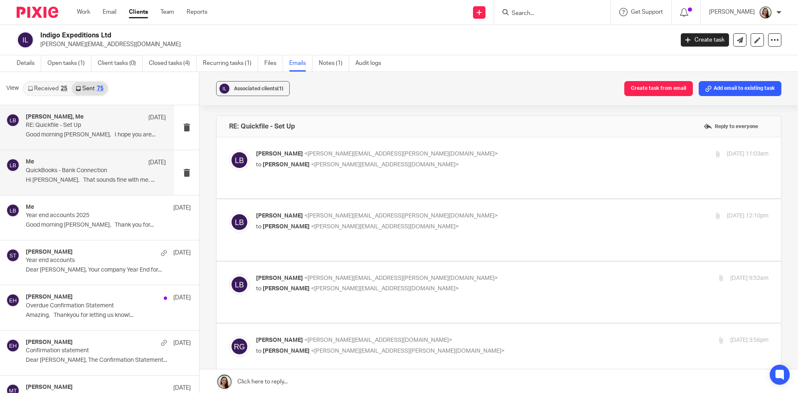
click at [70, 173] on p "QuickBooks - Bank Connection" at bounding box center [82, 170] width 112 height 7
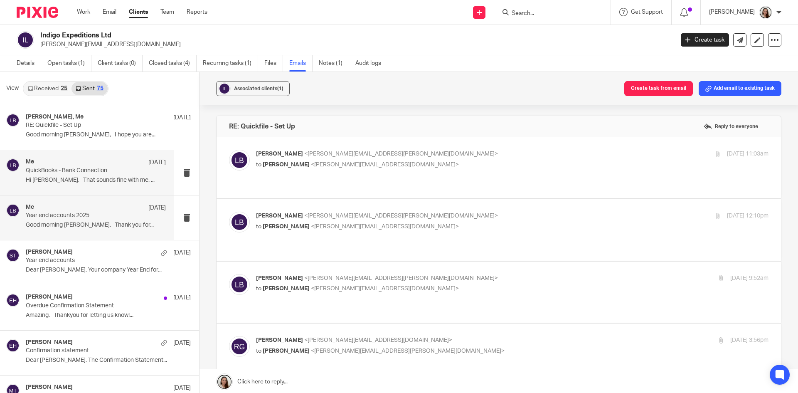
click at [84, 226] on p "Good morning Rowland, Thank you for..." at bounding box center [96, 225] width 140 height 7
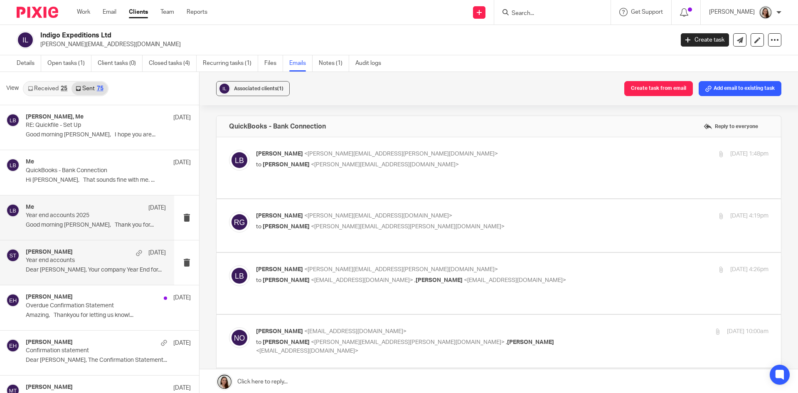
click at [94, 266] on div "Sarah Tram 4 Jun Year end accounts Dear Rowland, Your company Year End for..." at bounding box center [96, 263] width 140 height 28
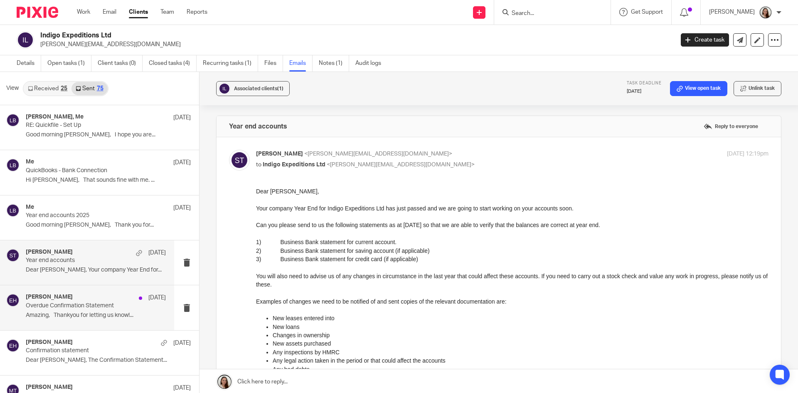
click at [95, 300] on div "Erin Holly 12 May" at bounding box center [96, 298] width 140 height 8
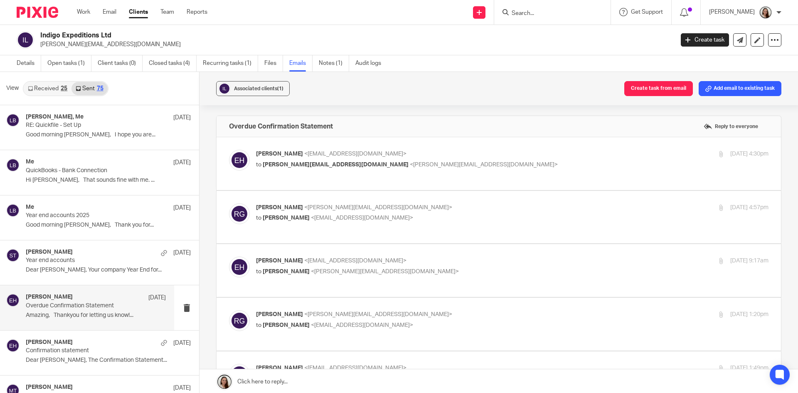
click at [419, 177] on div "Erin Holly <erinholly@probusinessuk.com> to rowland@explorewithindigo.com <rowl…" at bounding box center [499, 164] width 540 height 28
click at [420, 181] on label at bounding box center [499, 163] width 565 height 53
click at [229, 150] on input "checkbox" at bounding box center [229, 149] width 0 height 0
checkbox input "true"
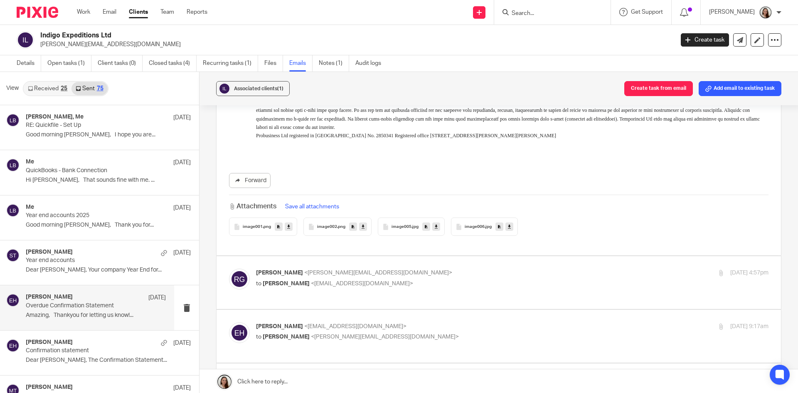
scroll to position [416, 0]
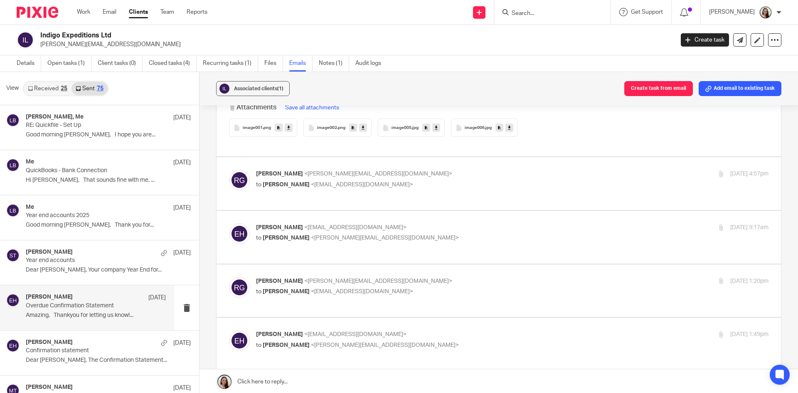
click at [423, 197] on div "Rowland Griffin <rowland@explorewithindigo.com> to Erin Holly <erinholly@probus…" at bounding box center [499, 184] width 540 height 28
click at [427, 205] on label at bounding box center [499, 183] width 565 height 53
click at [229, 170] on input "checkbox" at bounding box center [229, 169] width 0 height 0
checkbox input "true"
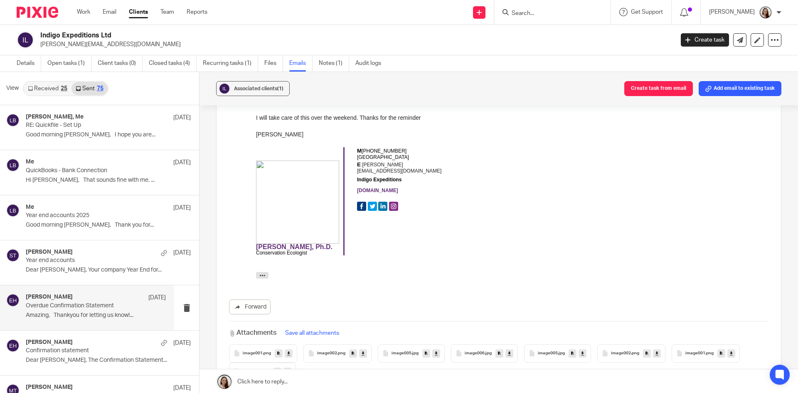
scroll to position [707, 0]
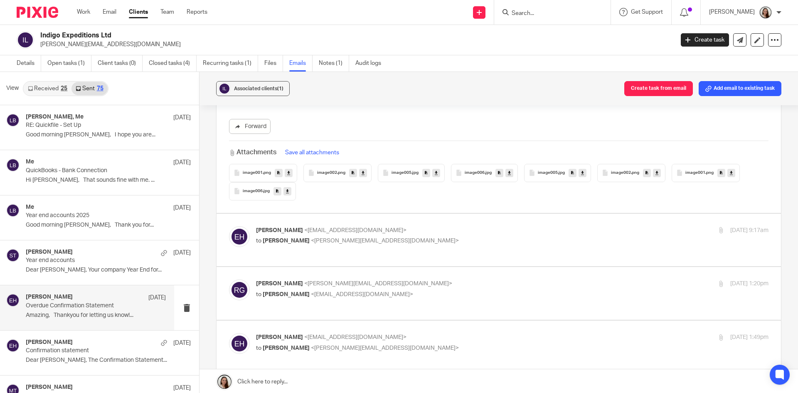
click at [454, 246] on div "Erin Holly <erinholly@probusinessuk.com> to Rowland Griffin <rowland@explorewit…" at bounding box center [512, 236] width 513 height 21
checkbox input "true"
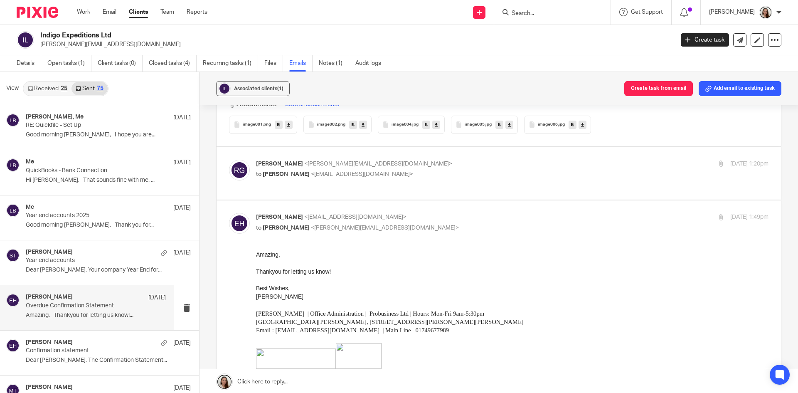
scroll to position [1414, 0]
click at [410, 186] on div "Rowland Griffin <rowland@explorewithindigo.com> to Erin Holly <erinholly@probus…" at bounding box center [499, 173] width 540 height 28
click at [415, 198] on label at bounding box center [499, 173] width 565 height 53
click at [229, 159] on input "checkbox" at bounding box center [229, 159] width 0 height 0
checkbox input "true"
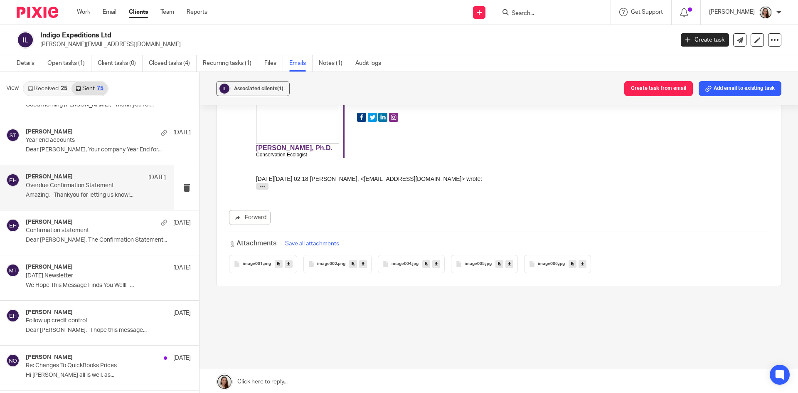
scroll to position [125, 0]
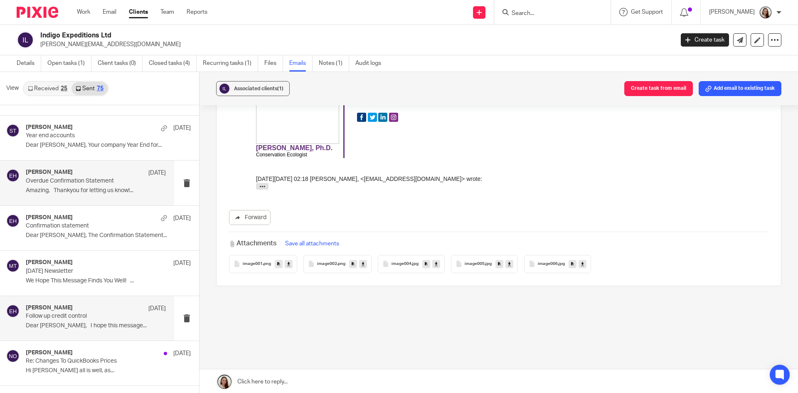
click at [60, 319] on p "Follow up credit control" at bounding box center [82, 316] width 112 height 7
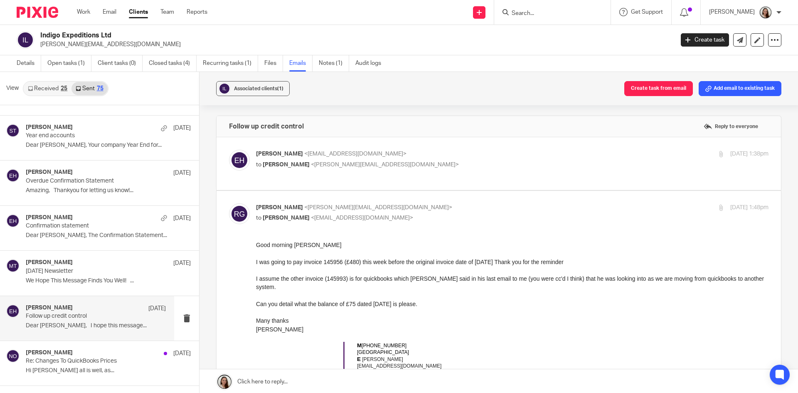
scroll to position [0, 0]
click at [414, 169] on div "Erin Holly <erinholly@probusinessuk.com> to Rowland Griffin <rowland@explorewit…" at bounding box center [512, 160] width 513 height 21
checkbox input "true"
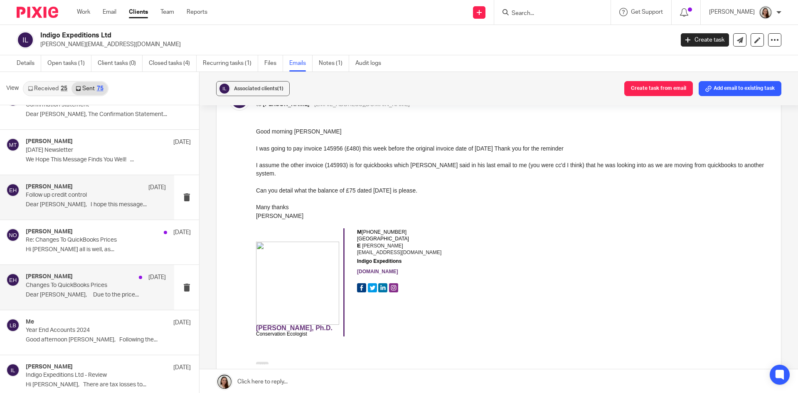
scroll to position [250, 0]
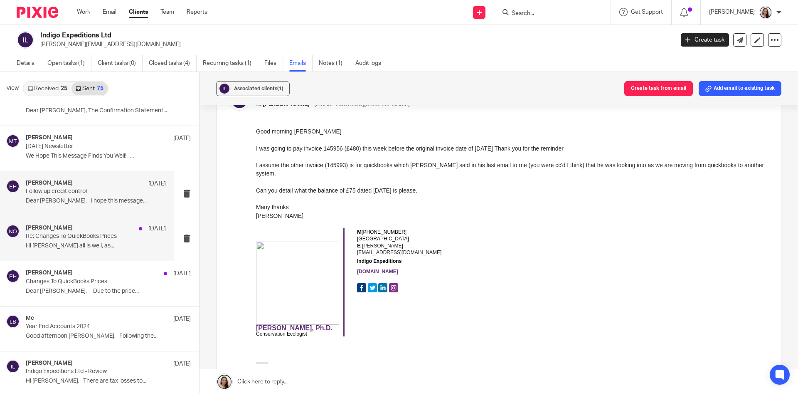
click at [52, 235] on p "Re: Changes To QuickBooks Prices" at bounding box center [82, 236] width 112 height 7
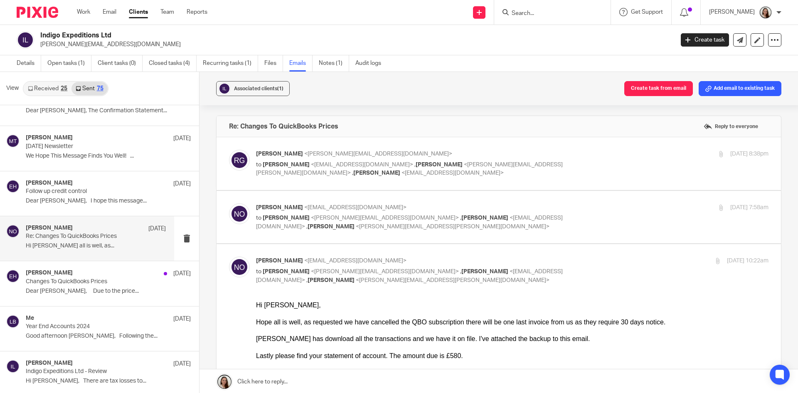
scroll to position [0, 0]
click at [431, 180] on label at bounding box center [499, 163] width 565 height 53
click at [229, 150] on input "checkbox" at bounding box center [229, 149] width 0 height 0
checkbox input "true"
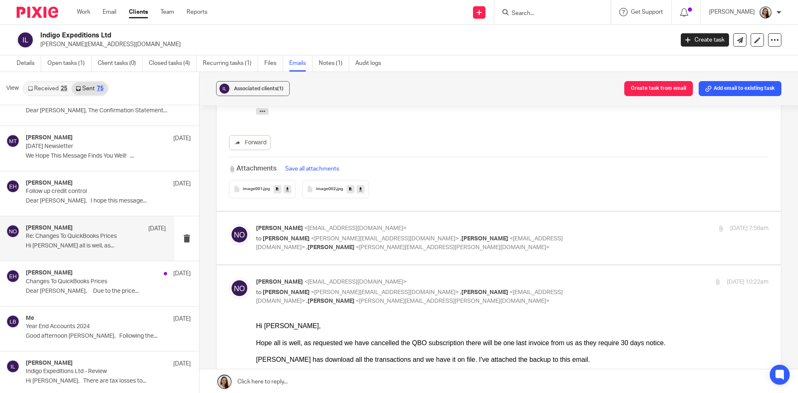
scroll to position [374, 0]
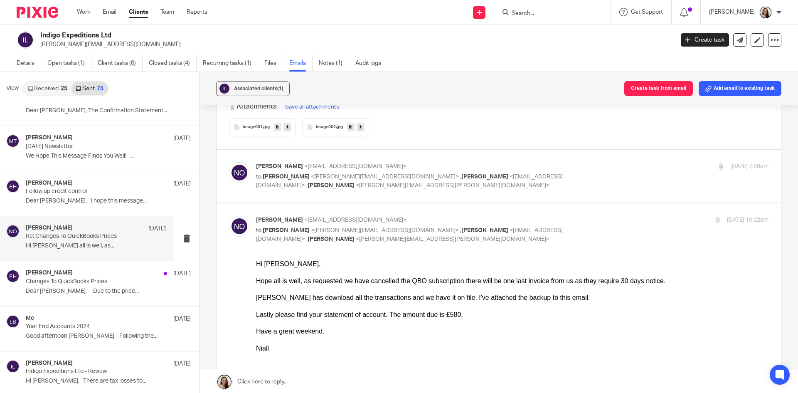
click at [468, 196] on label at bounding box center [499, 176] width 565 height 53
click at [229, 162] on input "checkbox" at bounding box center [229, 162] width 0 height 0
checkbox input "true"
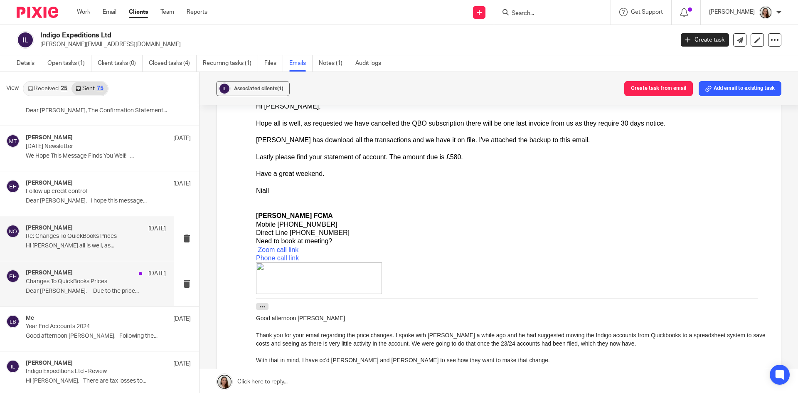
scroll to position [1622, 0]
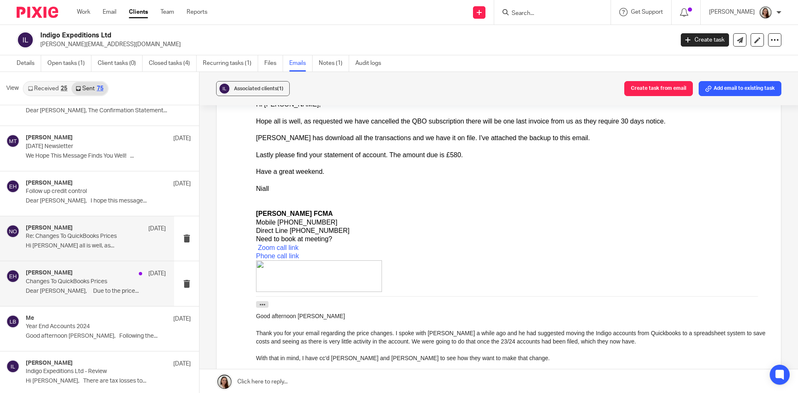
click at [98, 282] on p "Changes To QuickBooks Prices" at bounding box center [82, 281] width 112 height 7
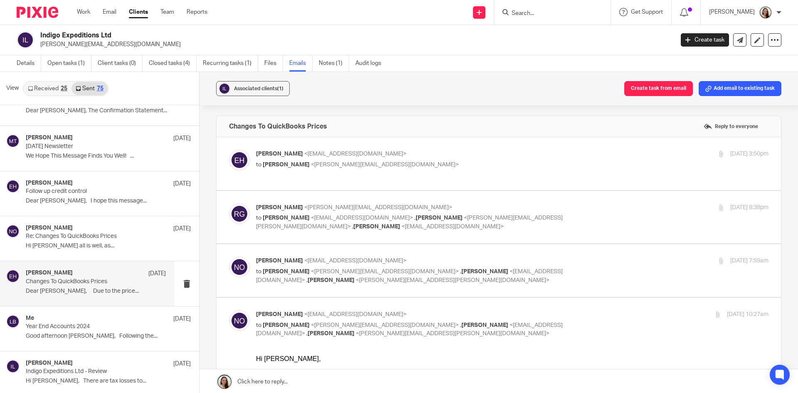
scroll to position [0, 0]
click at [453, 162] on p "to Rowland Griffin <rowland@explorewithindigo.com>" at bounding box center [427, 165] width 342 height 9
checkbox input "true"
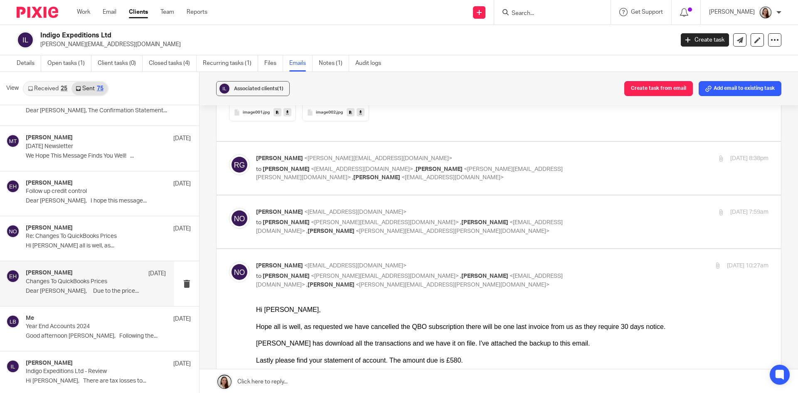
scroll to position [749, 0]
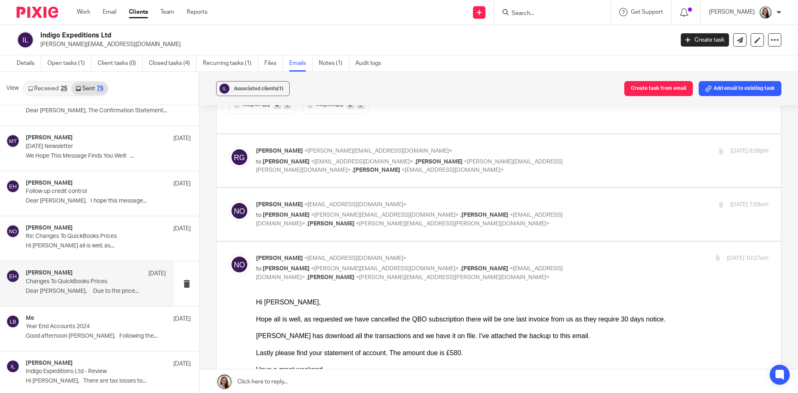
click at [464, 177] on label at bounding box center [499, 160] width 565 height 53
click at [229, 147] on input "checkbox" at bounding box center [229, 146] width 0 height 0
checkbox input "true"
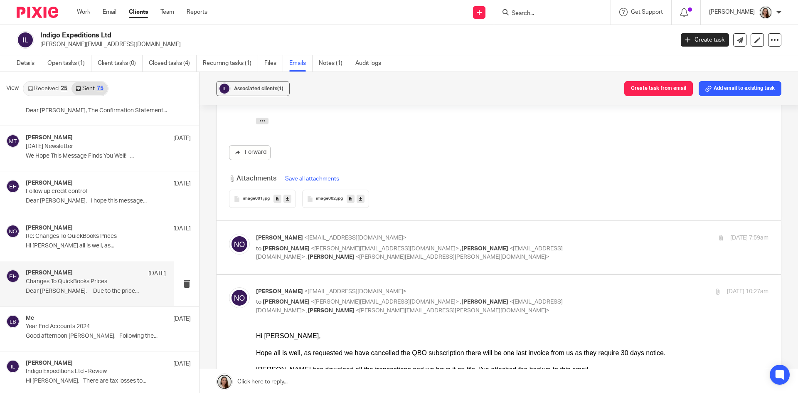
scroll to position [1123, 0]
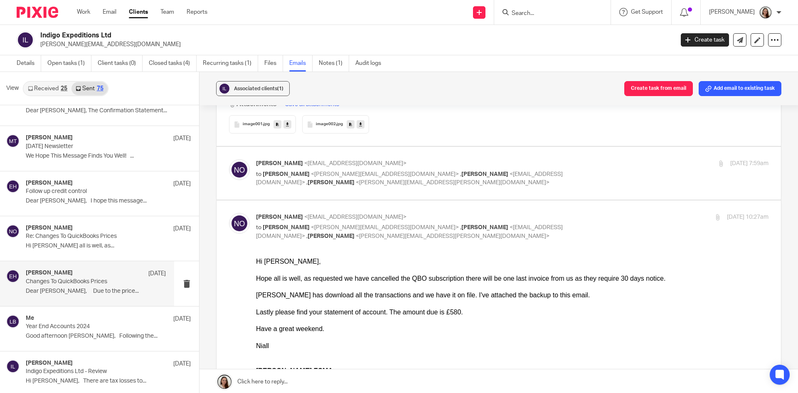
click at [502, 189] on label at bounding box center [499, 173] width 565 height 53
click at [229, 159] on input "checkbox" at bounding box center [229, 159] width 0 height 0
checkbox input "true"
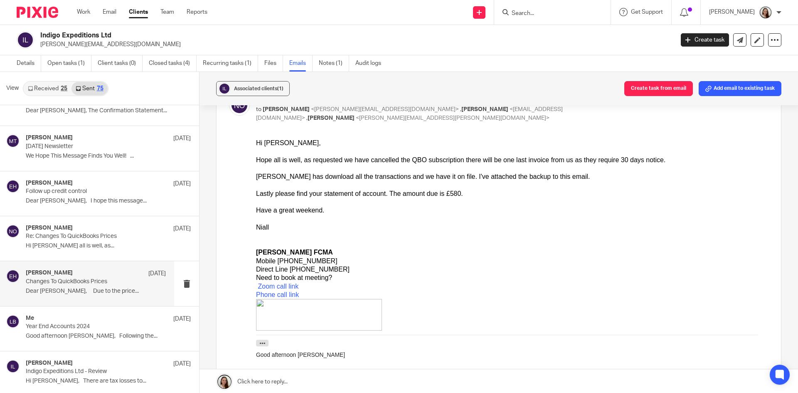
scroll to position [2287, 0]
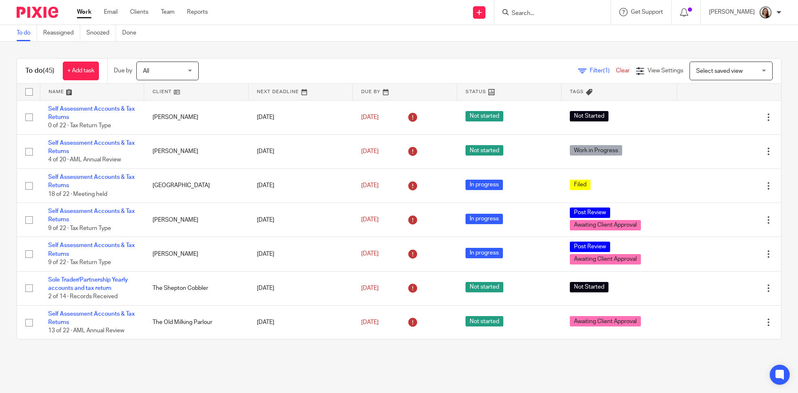
click at [529, 14] on div at bounding box center [551, 12] width 97 height 10
click at [556, 12] on input "Search" at bounding box center [548, 13] width 75 height 7
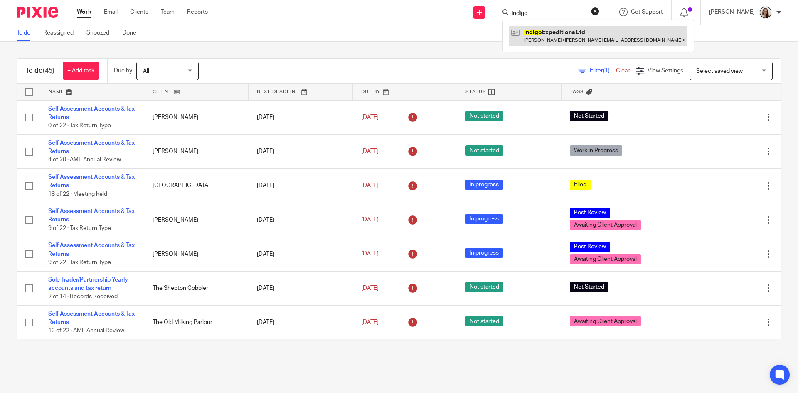
type input "indigo"
click at [580, 33] on link at bounding box center [598, 35] width 178 height 19
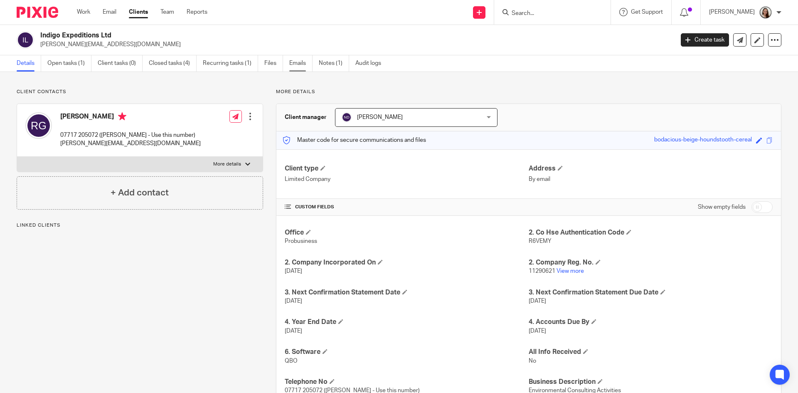
click at [307, 64] on link "Emails" at bounding box center [300, 63] width 23 height 16
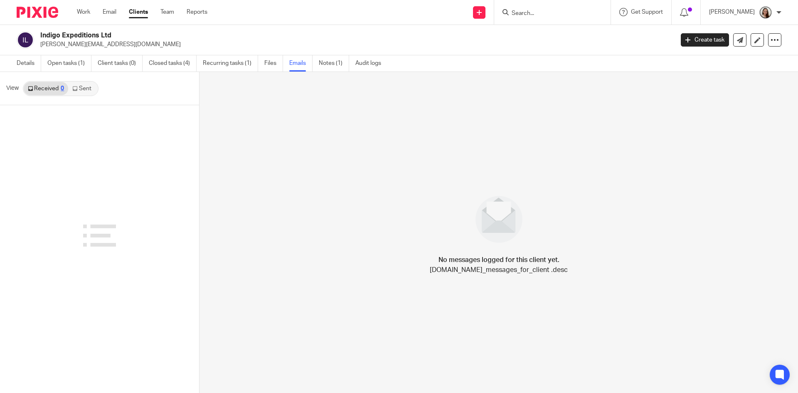
click at [77, 89] on icon at bounding box center [74, 88] width 5 height 5
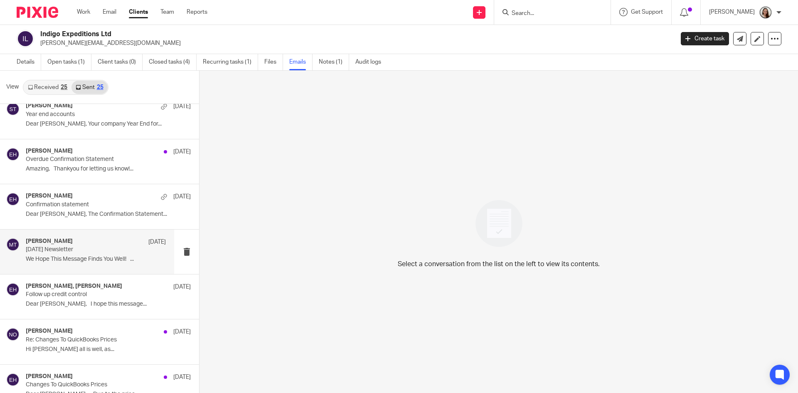
scroll to position [208, 0]
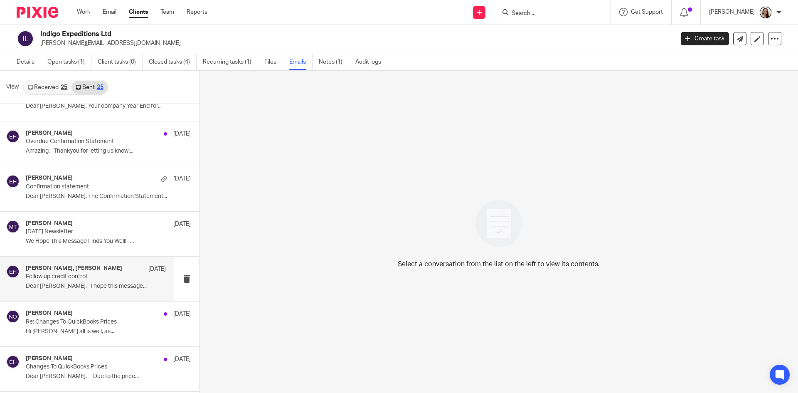
click at [54, 277] on p "Follow up credit control" at bounding box center [82, 276] width 112 height 7
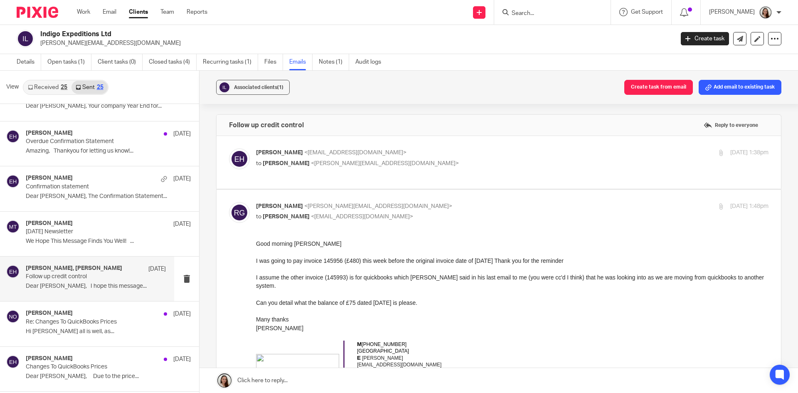
scroll to position [0, 0]
click at [67, 322] on p "Re: Changes To QuickBooks Prices" at bounding box center [82, 322] width 112 height 7
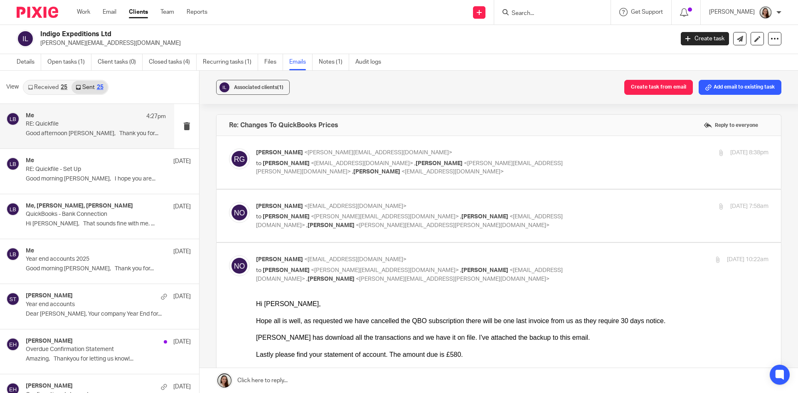
drag, startPoint x: 91, startPoint y: 116, endPoint x: 99, endPoint y: 115, distance: 7.1
click at [91, 115] on div "Me 4:27pm" at bounding box center [96, 116] width 140 height 8
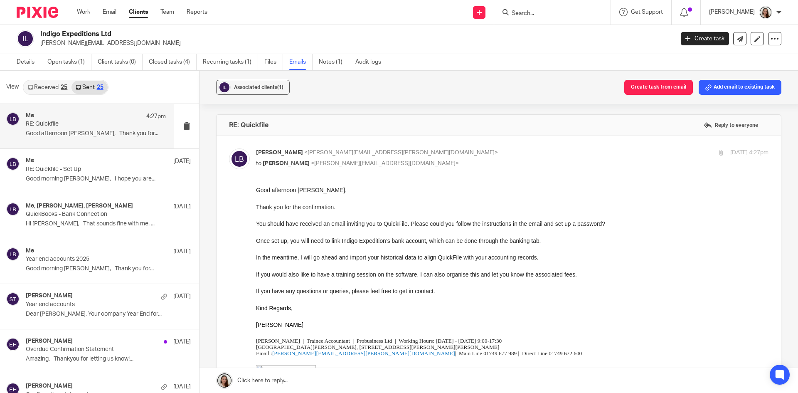
click at [557, 13] on input "Search" at bounding box center [548, 13] width 75 height 7
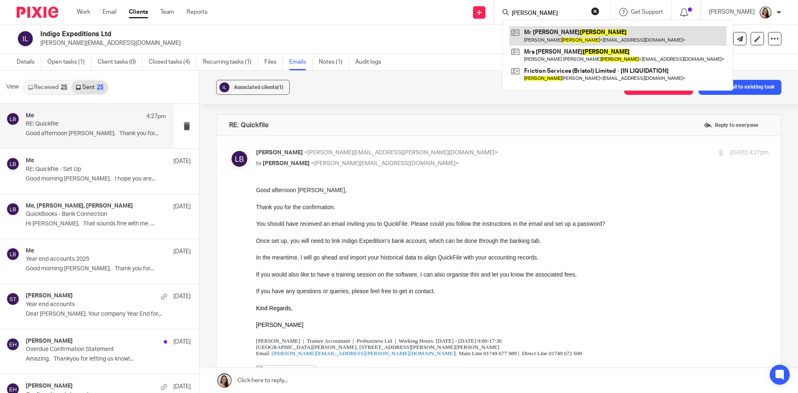
type input "jeffery"
click at [571, 35] on link at bounding box center [617, 35] width 217 height 19
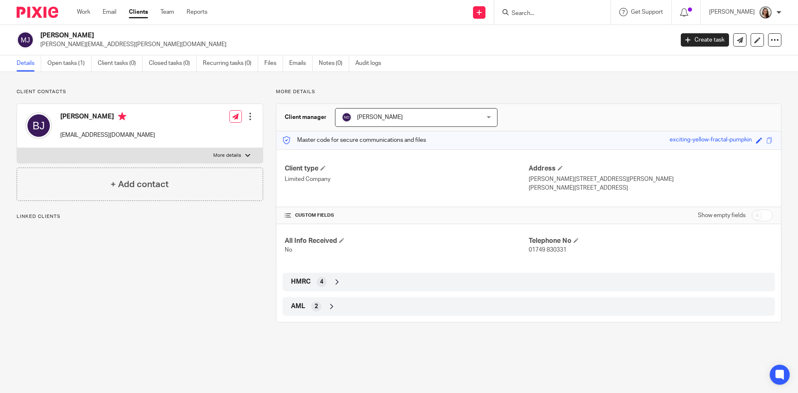
drag, startPoint x: 289, startPoint y: 62, endPoint x: 276, endPoint y: 75, distance: 17.9
click at [289, 62] on ul "Details Open tasks (1) Client tasks (0) Closed tasks (0) Recurring tasks (0) Fi…" at bounding box center [205, 63] width 377 height 16
click at [291, 63] on link "Emails" at bounding box center [300, 63] width 23 height 16
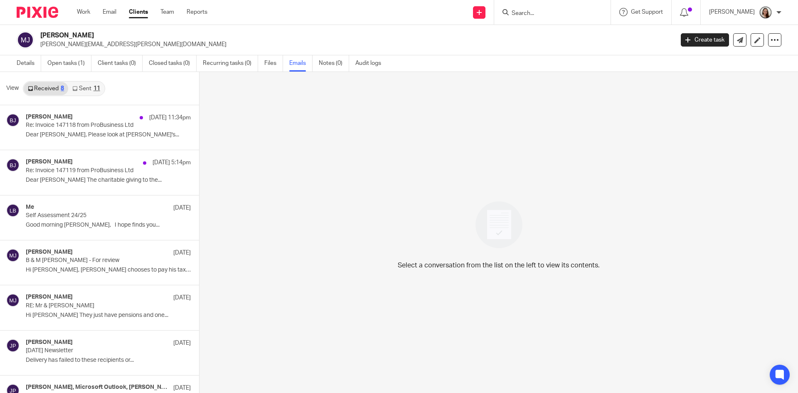
click at [81, 89] on link "Sent 11" at bounding box center [86, 88] width 36 height 13
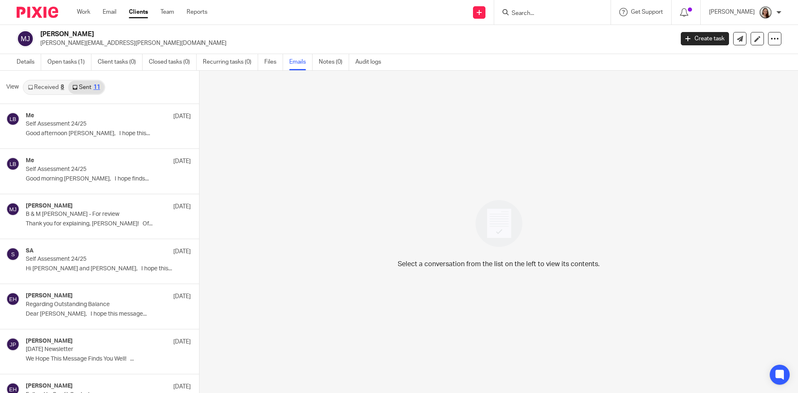
click at [52, 84] on link "Received 8" at bounding box center [46, 87] width 44 height 13
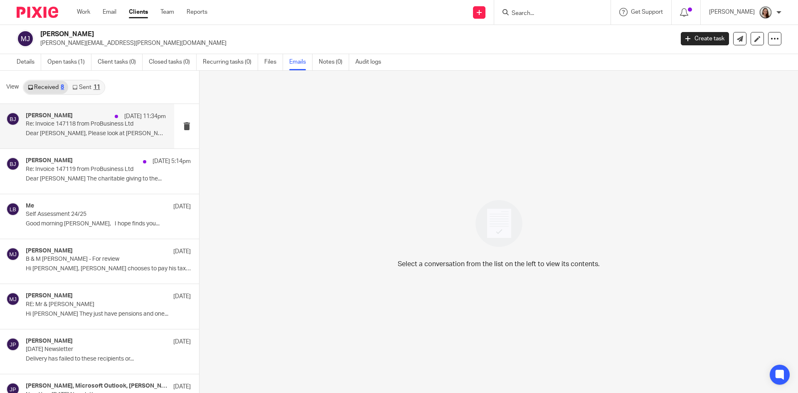
click at [96, 124] on p "Re: Invoice 147118 from ProBusiness Ltd" at bounding box center [82, 124] width 112 height 7
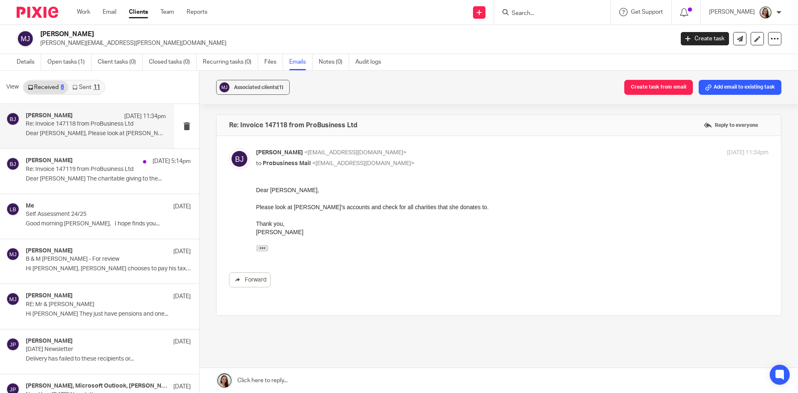
scroll to position [0, 0]
click at [79, 175] on p "Dear [PERSON_NAME] The charitable giving to the..." at bounding box center [96, 178] width 140 height 7
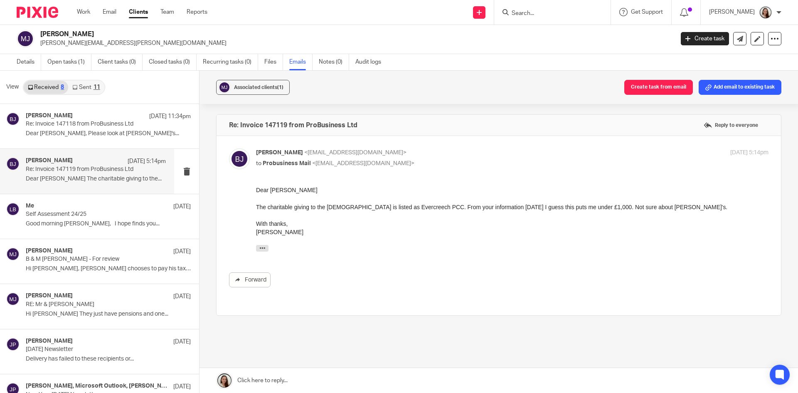
click at [75, 166] on p "Re: Invoice 147119 from ProBusiness Ltd" at bounding box center [82, 169] width 112 height 7
click at [86, 131] on p "Dear Lory, Please look at Margaret's..." at bounding box center [96, 133] width 140 height 7
click at [88, 169] on p "Re: Invoice 147119 from ProBusiness Ltd" at bounding box center [82, 169] width 112 height 7
drag, startPoint x: 549, startPoint y: 17, endPoint x: 546, endPoint y: 12, distance: 6.3
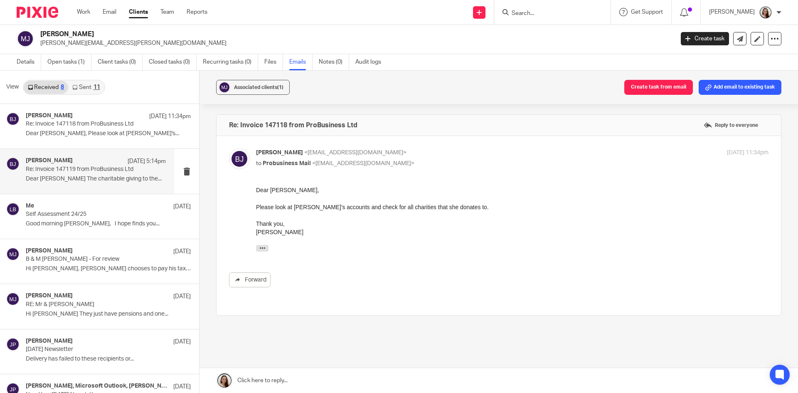
click at [549, 17] on form at bounding box center [555, 12] width 89 height 10
click at [551, 10] on input "Search" at bounding box center [548, 13] width 75 height 7
click at [556, 13] on input "Search" at bounding box center [548, 13] width 75 height 7
click at [566, 11] on input "Search" at bounding box center [548, 13] width 75 height 7
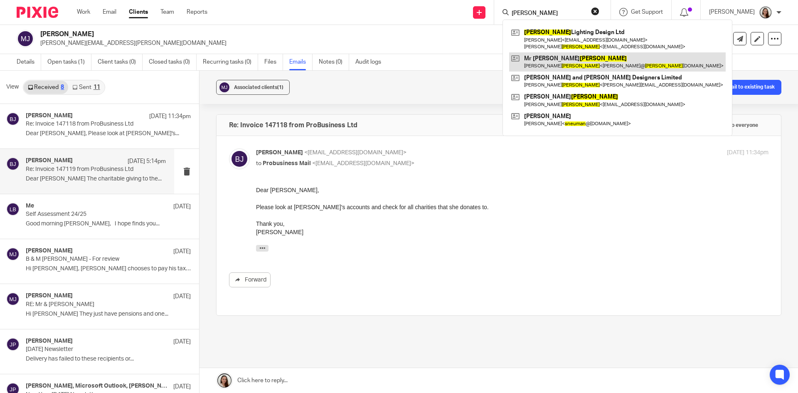
type input "neuman"
click at [573, 63] on link at bounding box center [617, 61] width 217 height 19
